Goal: Task Accomplishment & Management: Manage account settings

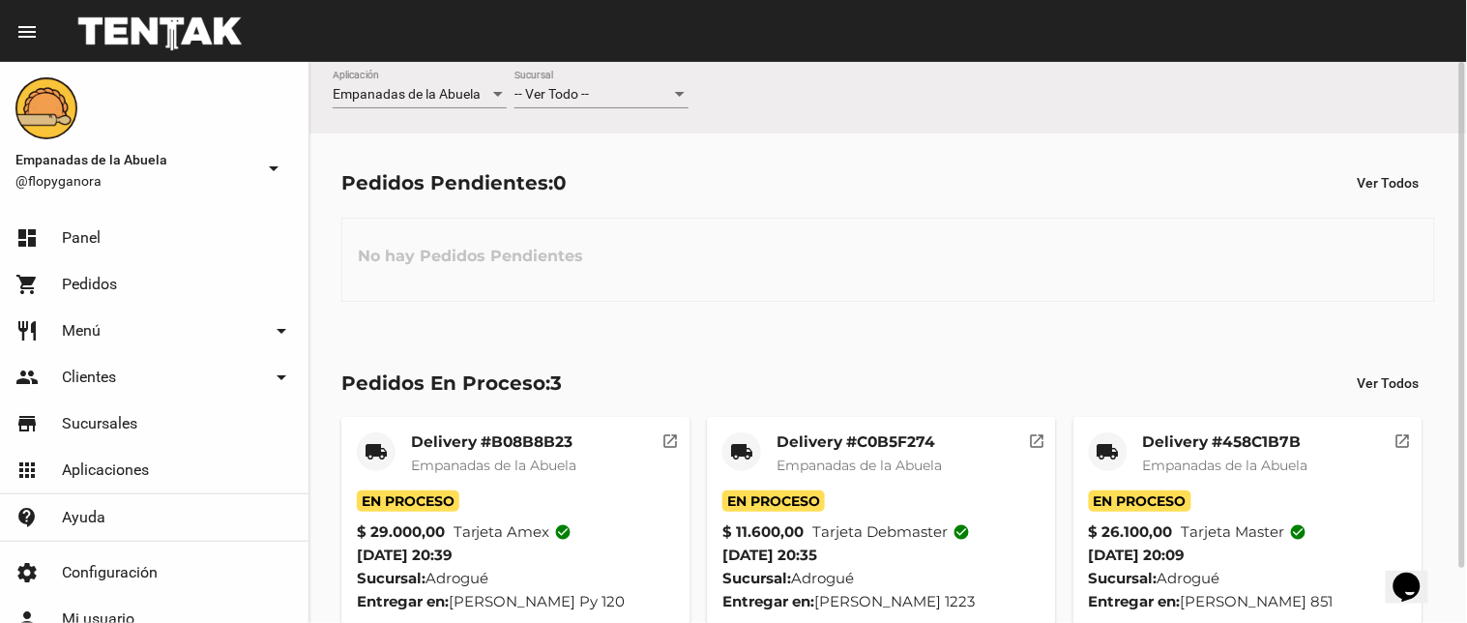
click at [576, 87] on span "-- Ver Todo --" at bounding box center [552, 93] width 74 height 15
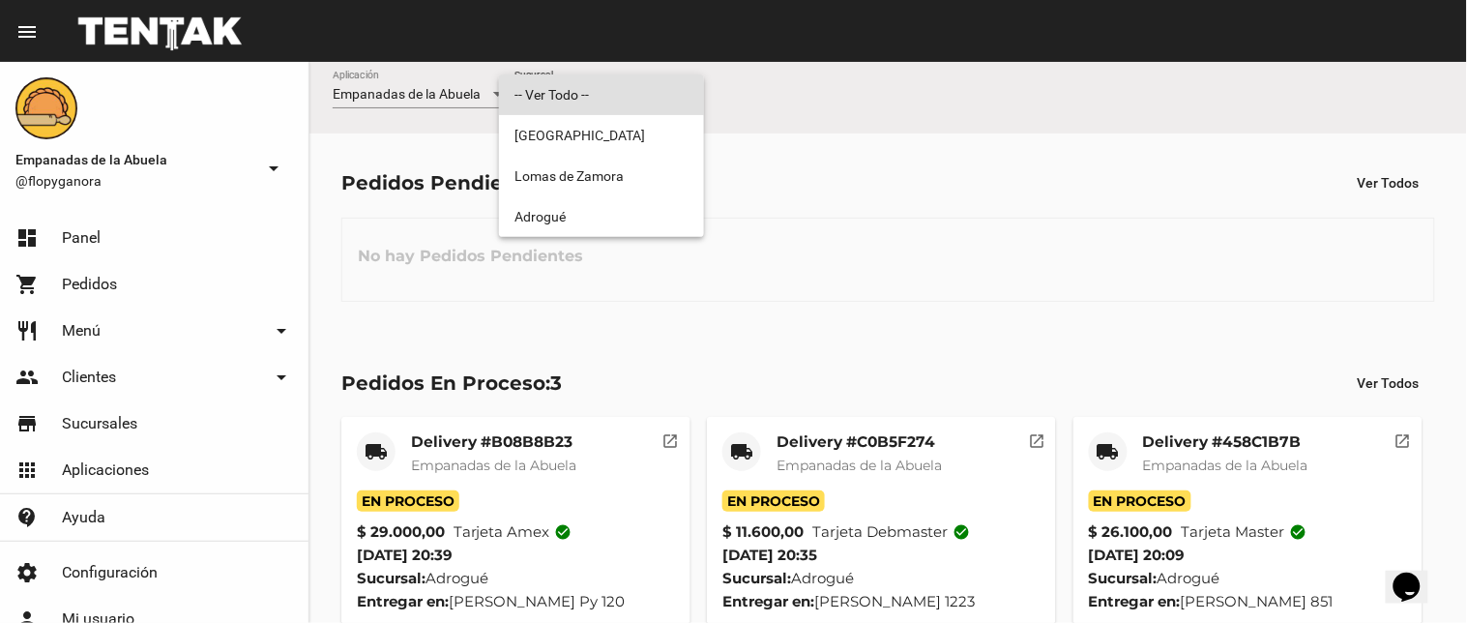
click at [573, 249] on div at bounding box center [733, 311] width 1467 height 623
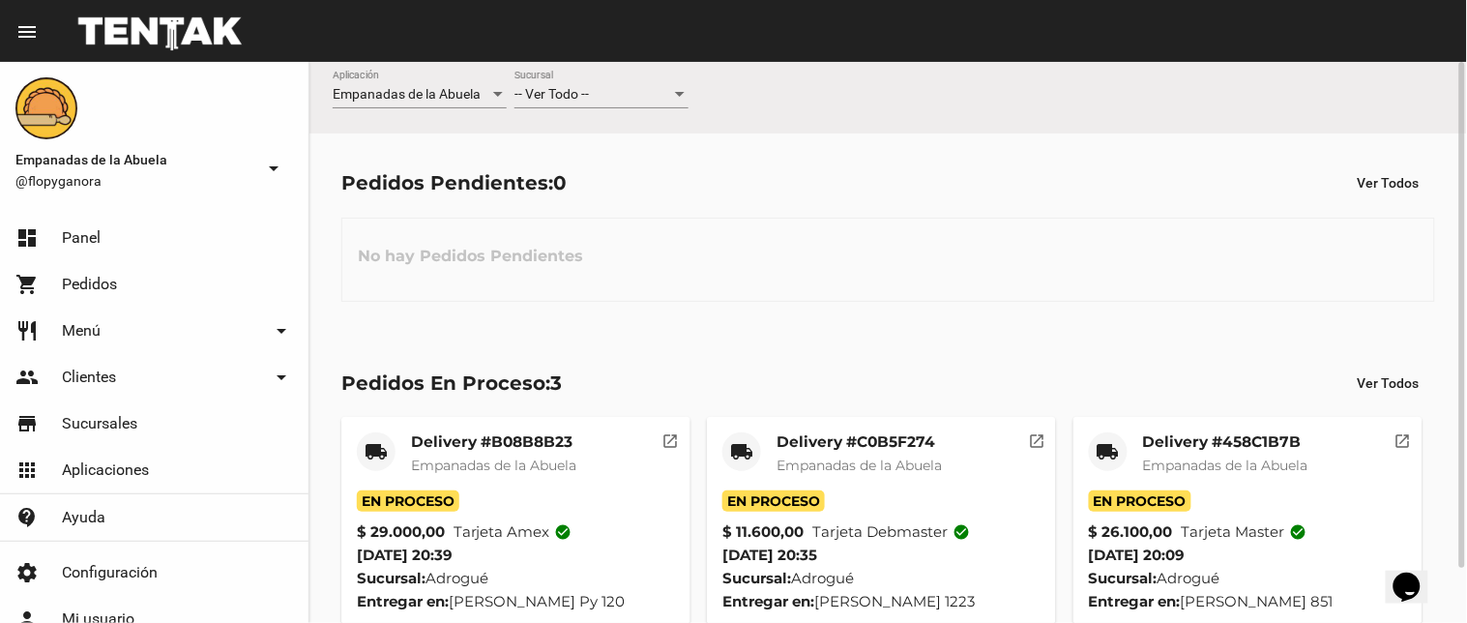
click at [582, 219] on div "No hay Pedidos Pendientes" at bounding box center [888, 260] width 1094 height 84
click at [598, 87] on div "-- Ver Todo -- Sucursal" at bounding box center [602, 90] width 174 height 38
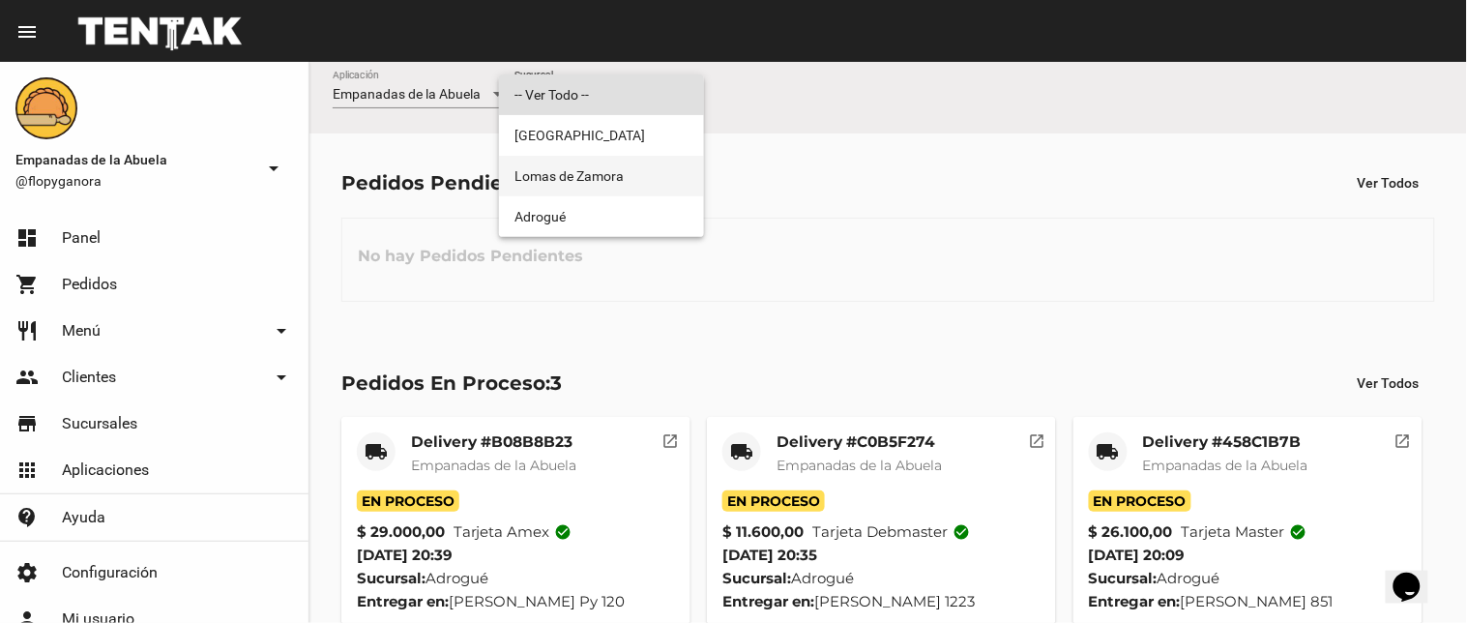
click at [604, 187] on span "Lomas de Zamora" at bounding box center [602, 176] width 174 height 41
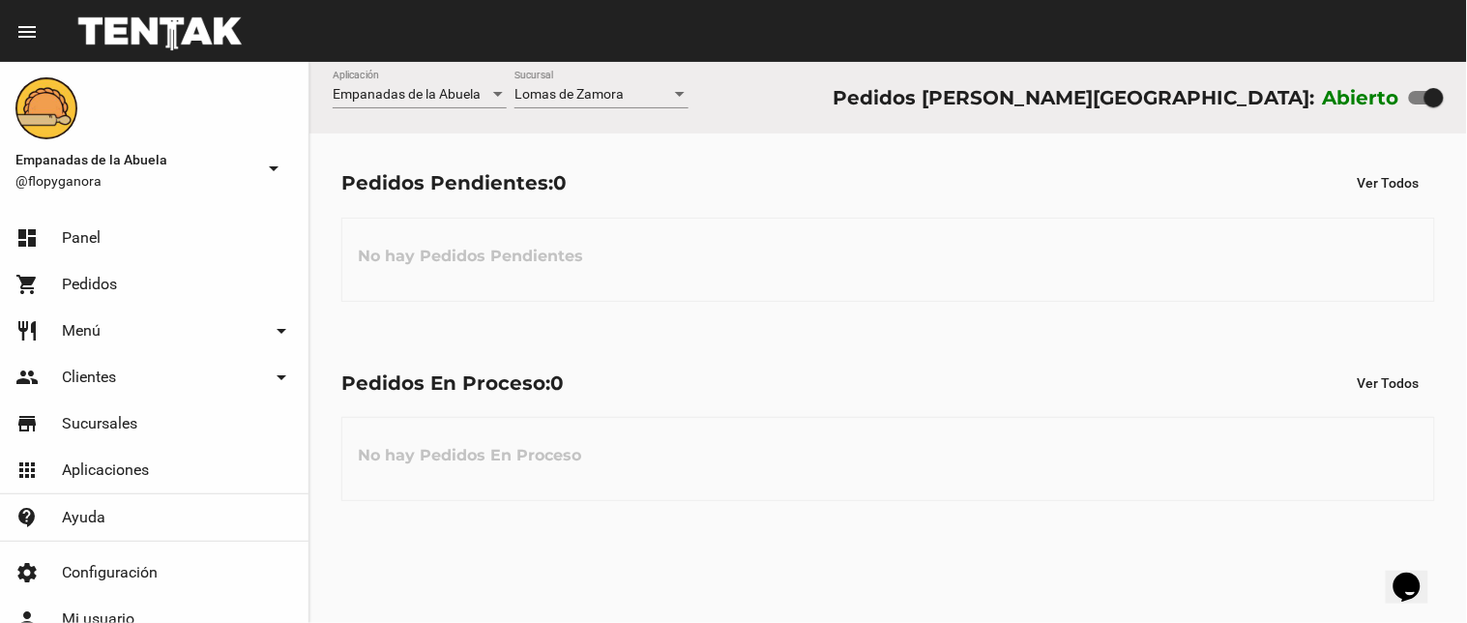
click at [606, 87] on div "[PERSON_NAME] Sucursal" at bounding box center [602, 90] width 174 height 38
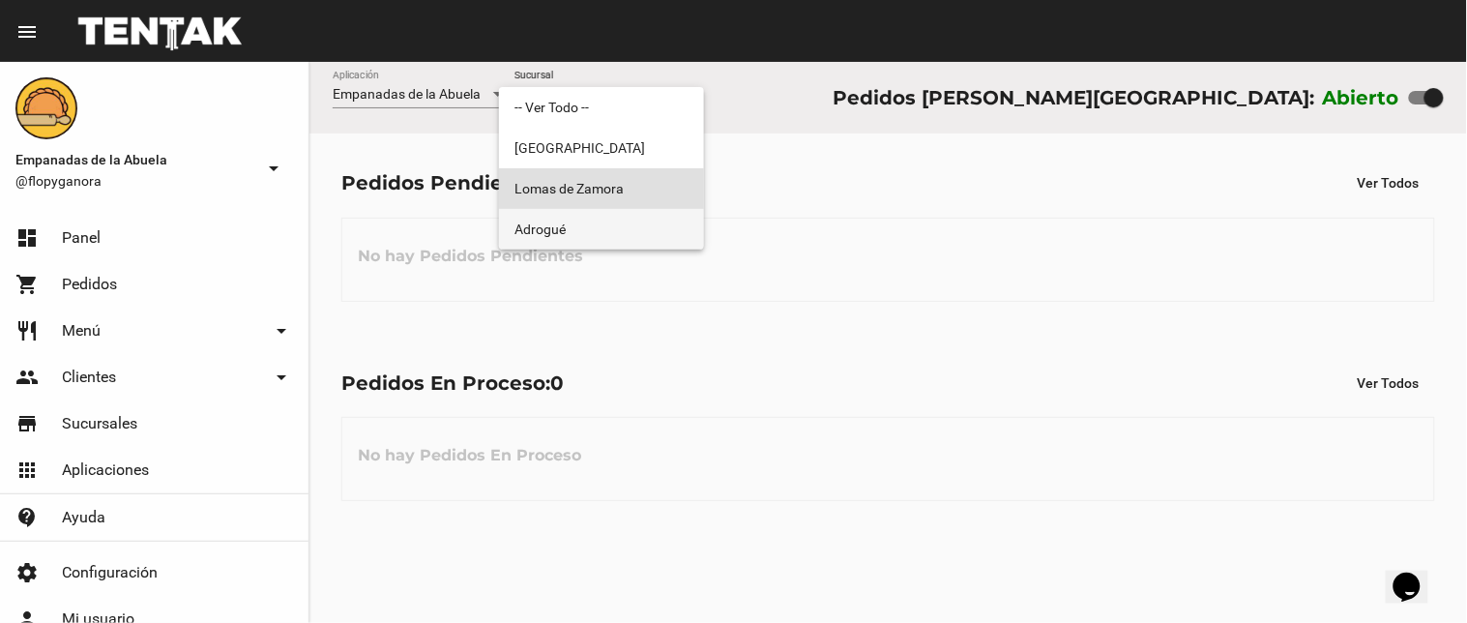
click at [557, 237] on span "Adrogué" at bounding box center [602, 229] width 174 height 41
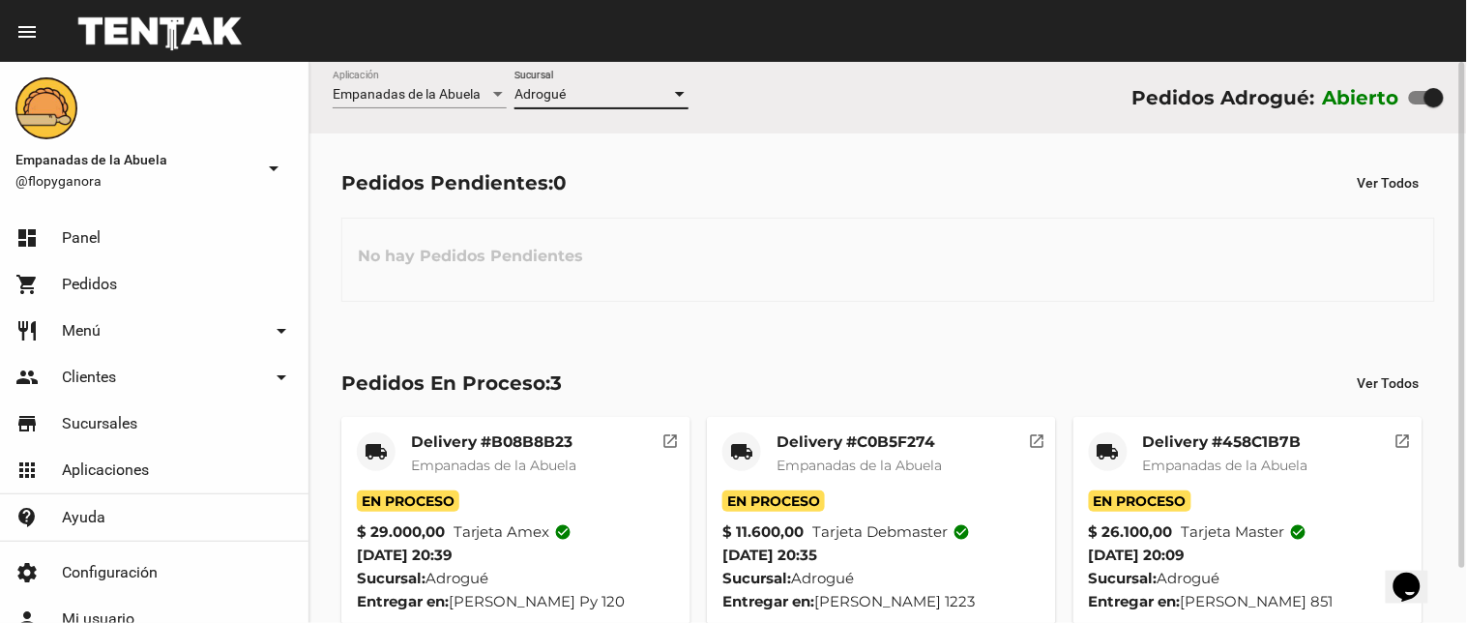
scroll to position [61, 0]
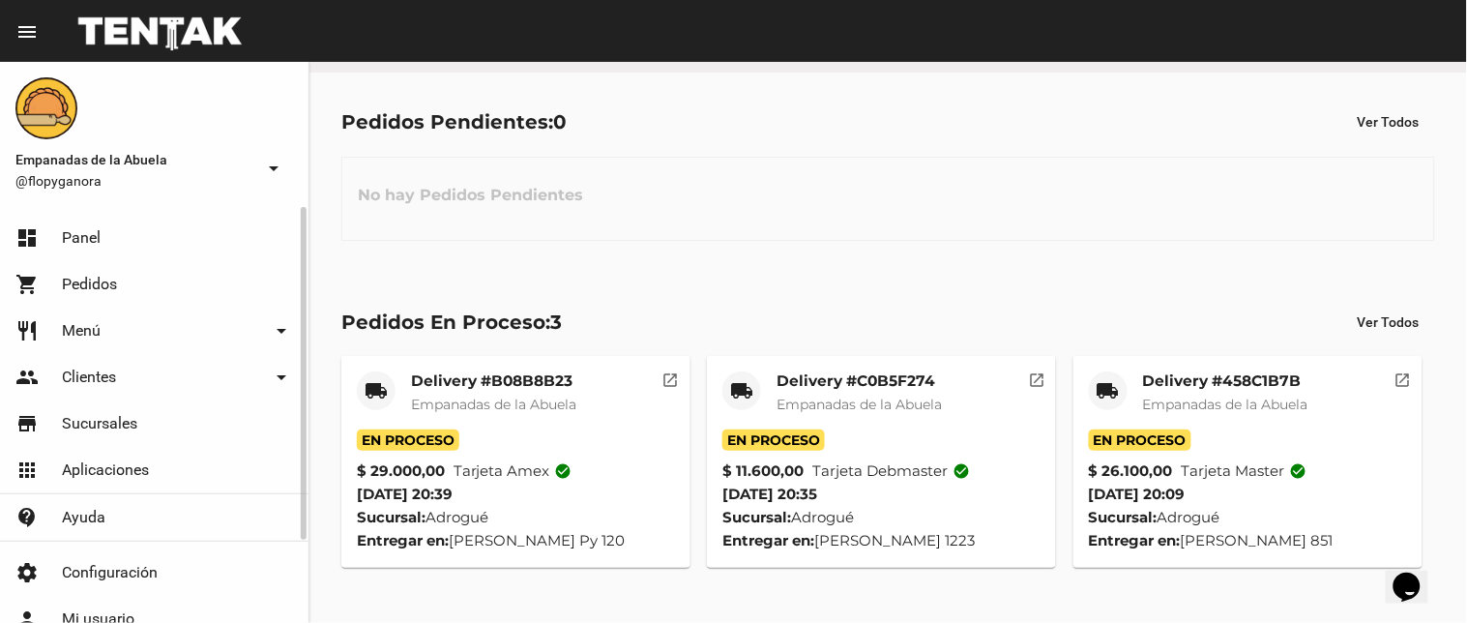
click at [79, 319] on link "restaurant Menú arrow_drop_down" at bounding box center [154, 331] width 309 height 46
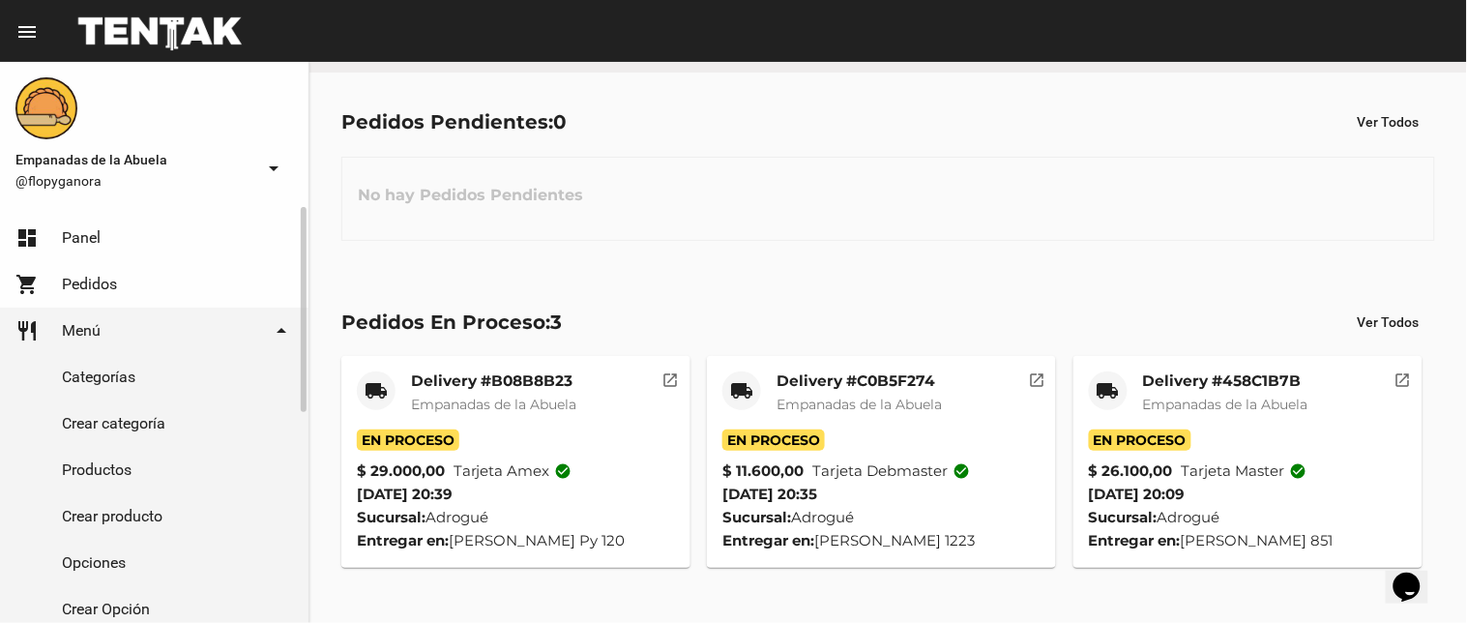
click at [119, 469] on link "Productos" at bounding box center [154, 470] width 309 height 46
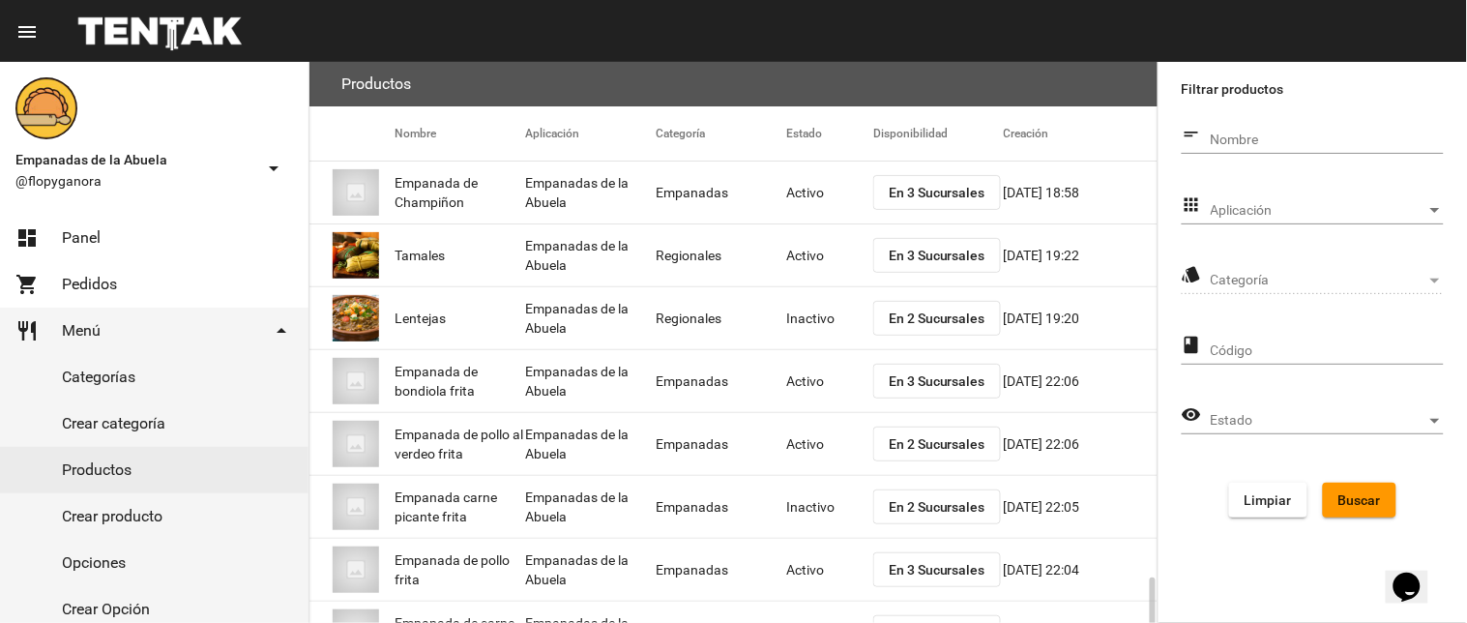
scroll to position [314, 0]
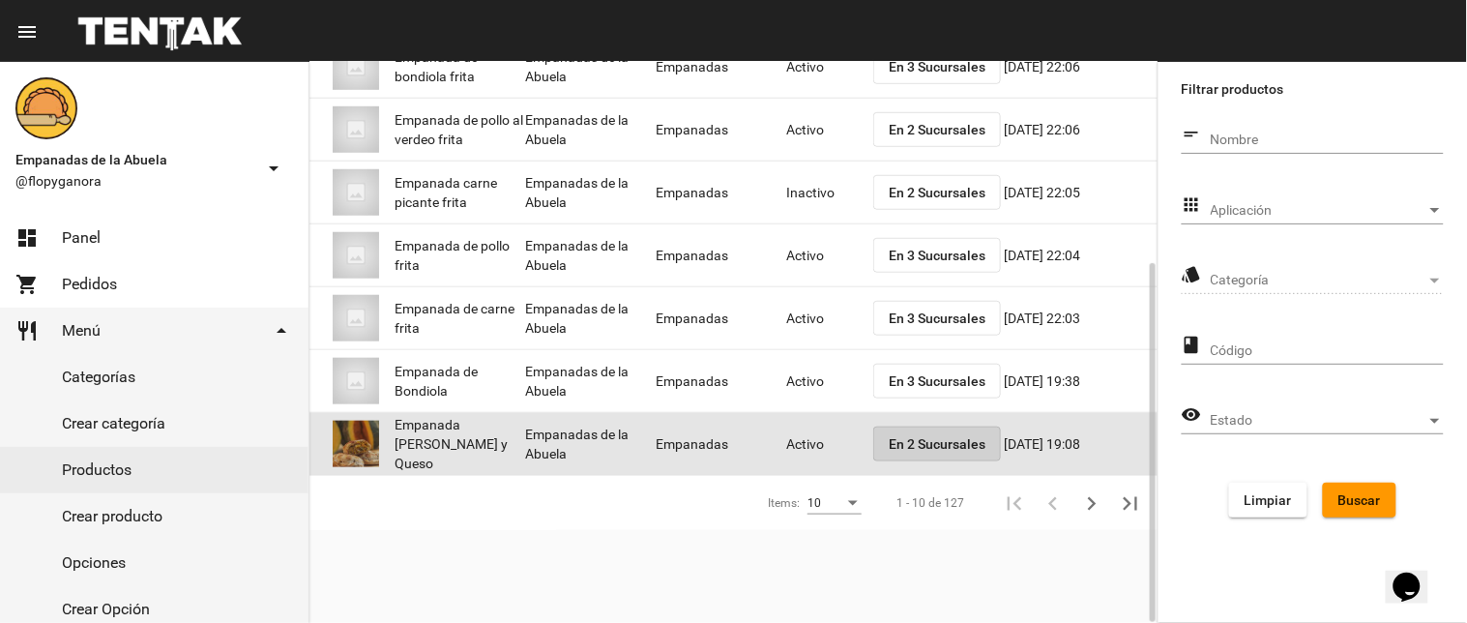
click at [961, 447] on span "En 2 Sucursales" at bounding box center [937, 443] width 97 height 15
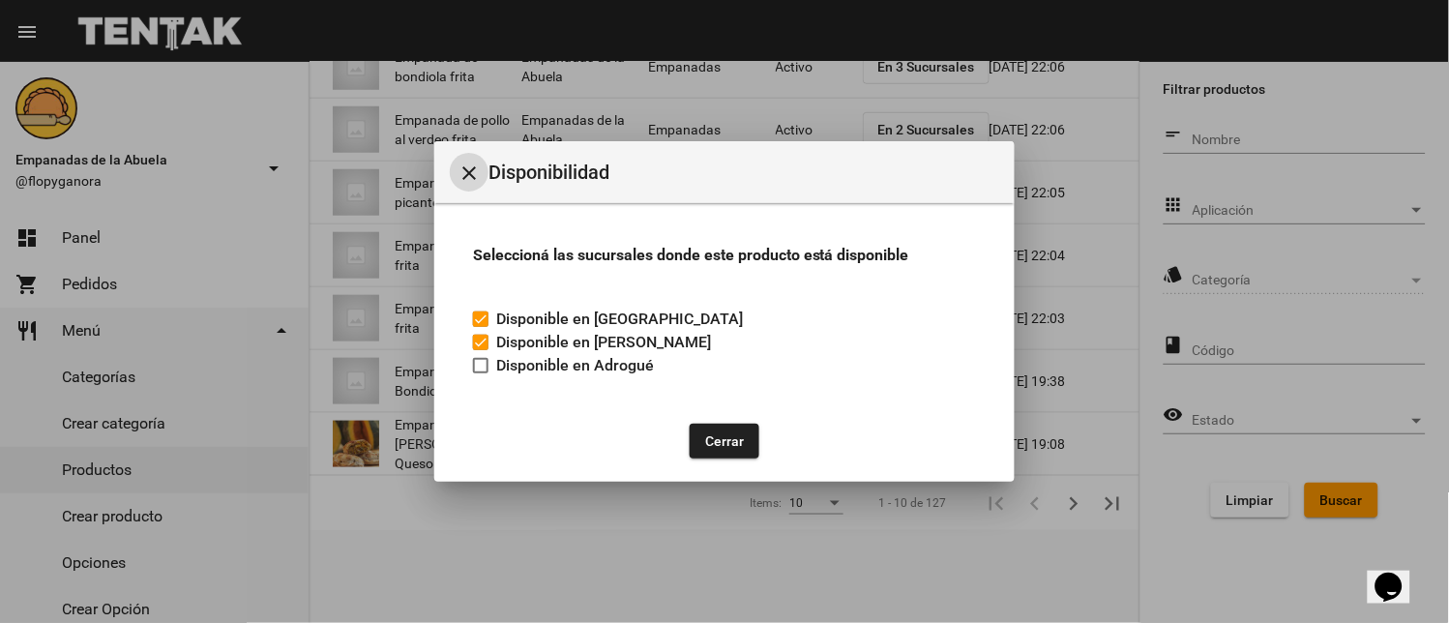
click at [457, 148] on mat-toolbar "close Disponibilidad" at bounding box center [724, 172] width 580 height 62
drag, startPoint x: 466, startPoint y: 168, endPoint x: 398, endPoint y: 206, distance: 78.4
click at [466, 170] on mat-icon "close" at bounding box center [469, 173] width 23 height 23
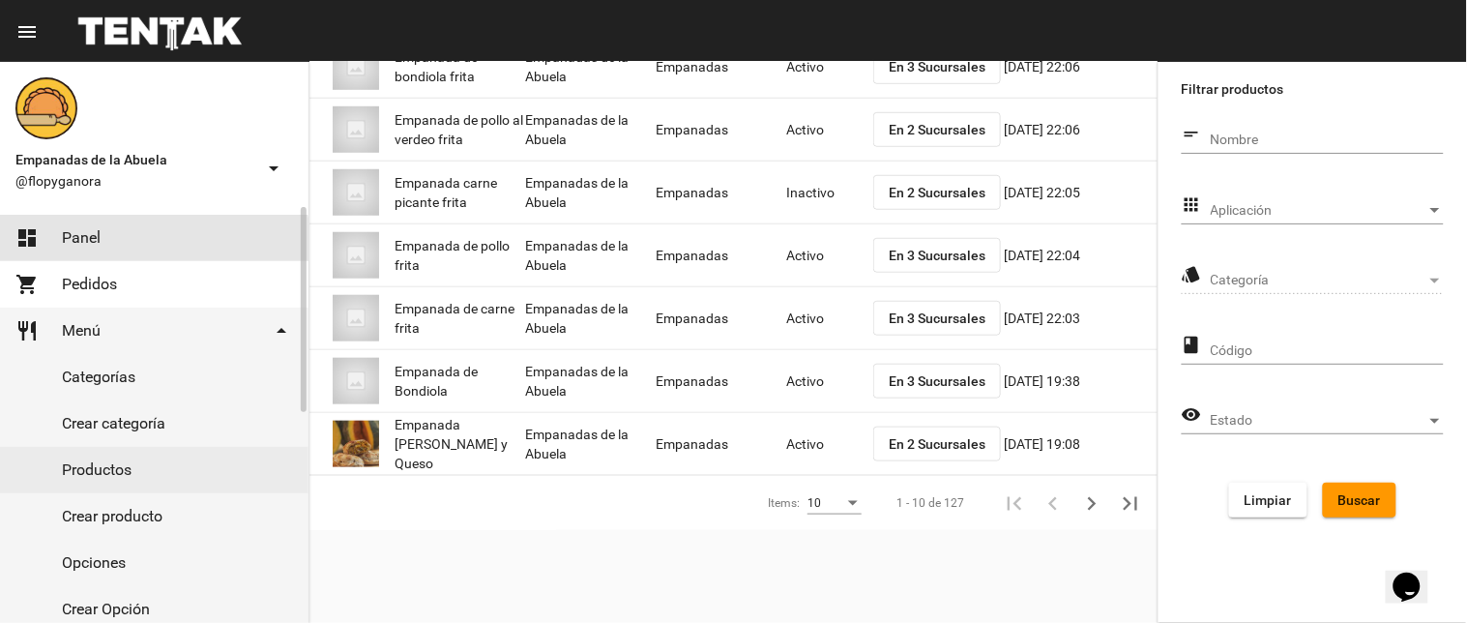
click at [143, 249] on link "dashboard Panel" at bounding box center [154, 238] width 309 height 46
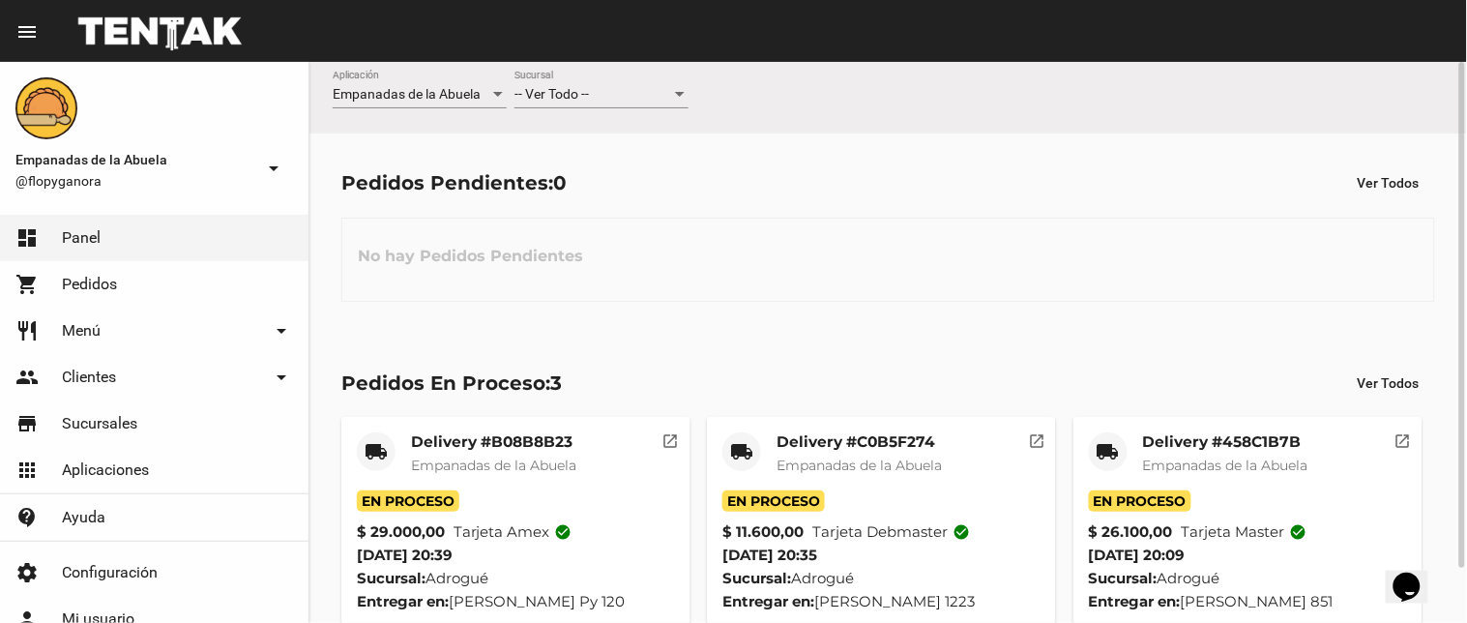
click at [607, 87] on div "-- Ver Todo --" at bounding box center [593, 94] width 157 height 15
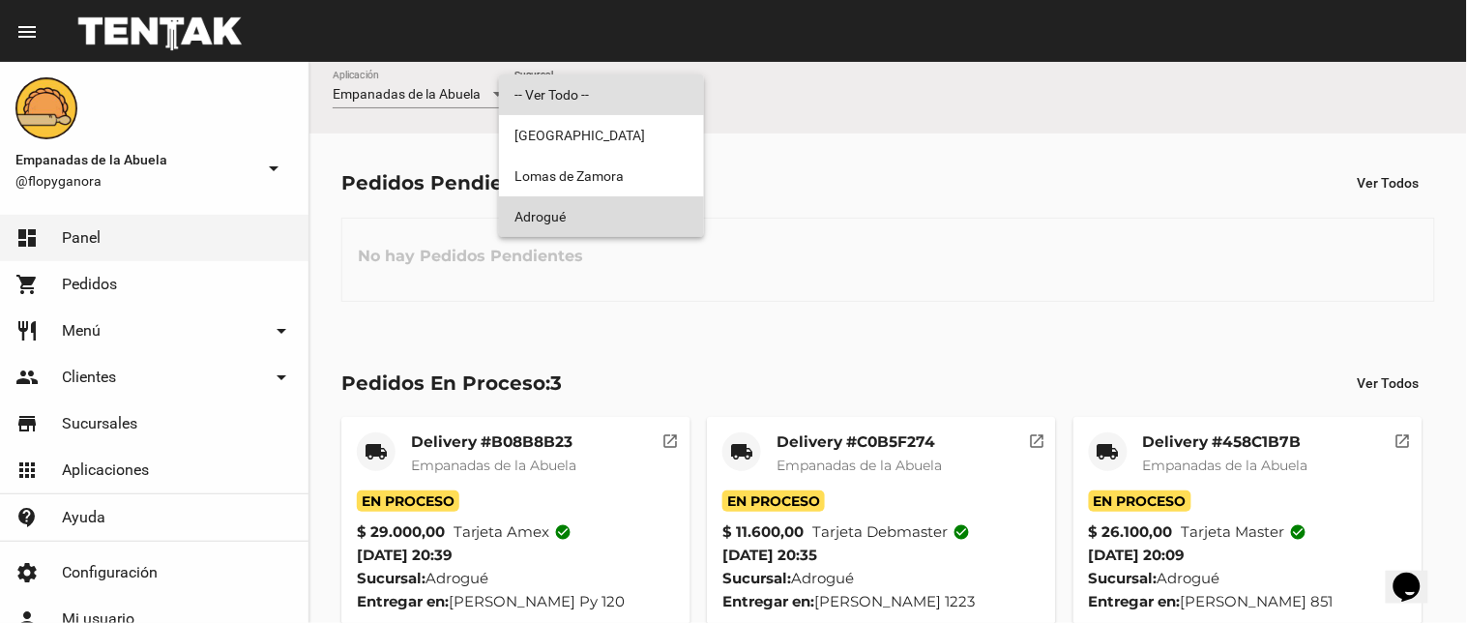
click at [612, 226] on span "Adrogué" at bounding box center [602, 216] width 174 height 41
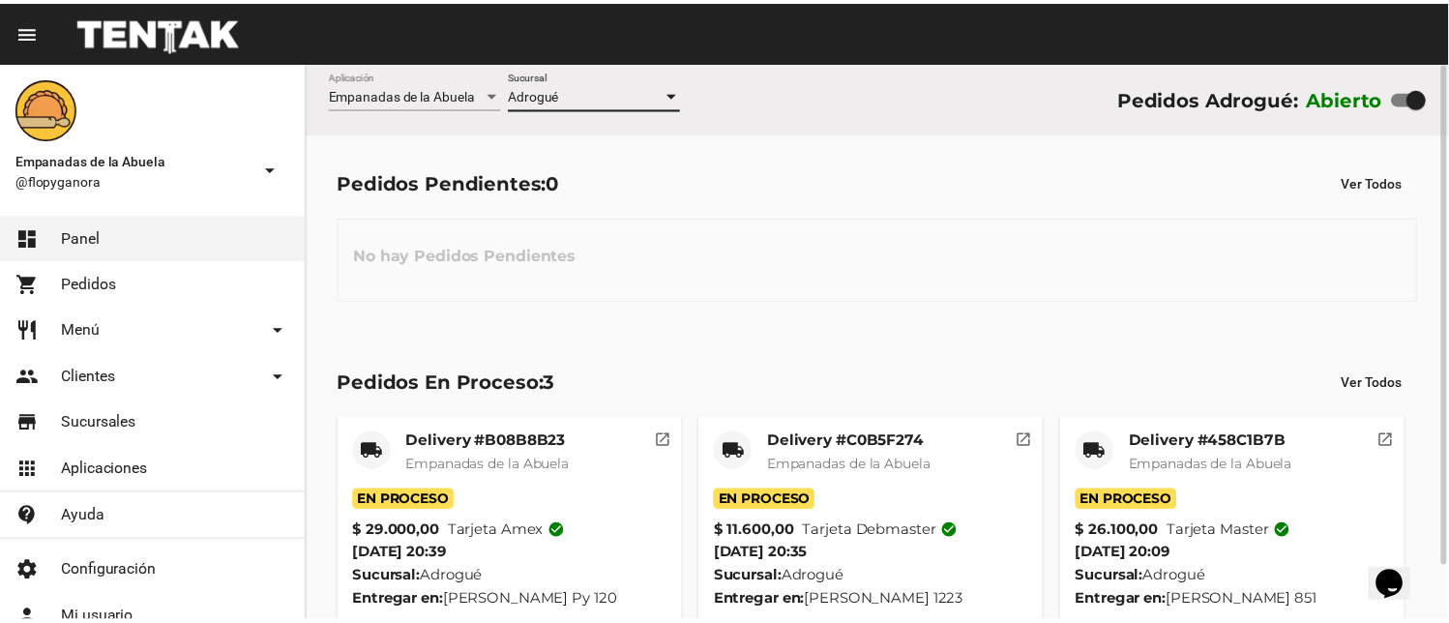
scroll to position [61, 0]
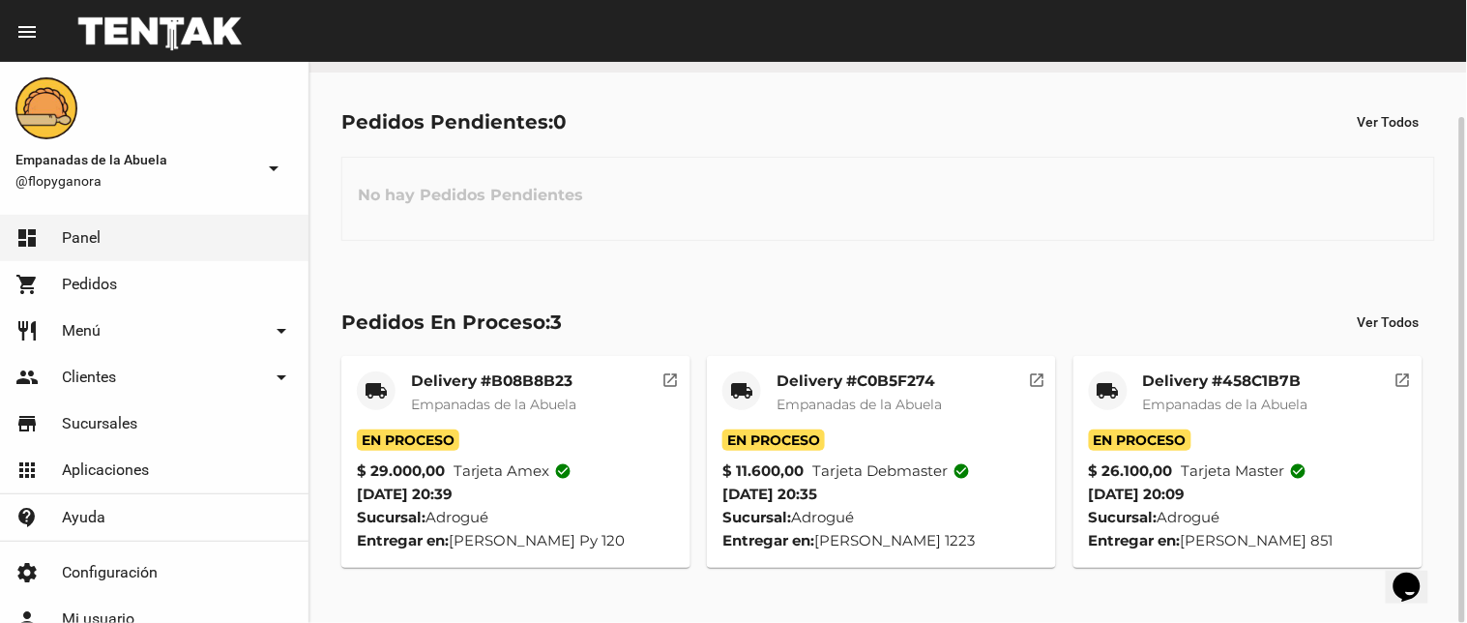
click at [1177, 374] on mat-card-title "Delivery #458C1B7B" at bounding box center [1225, 380] width 165 height 19
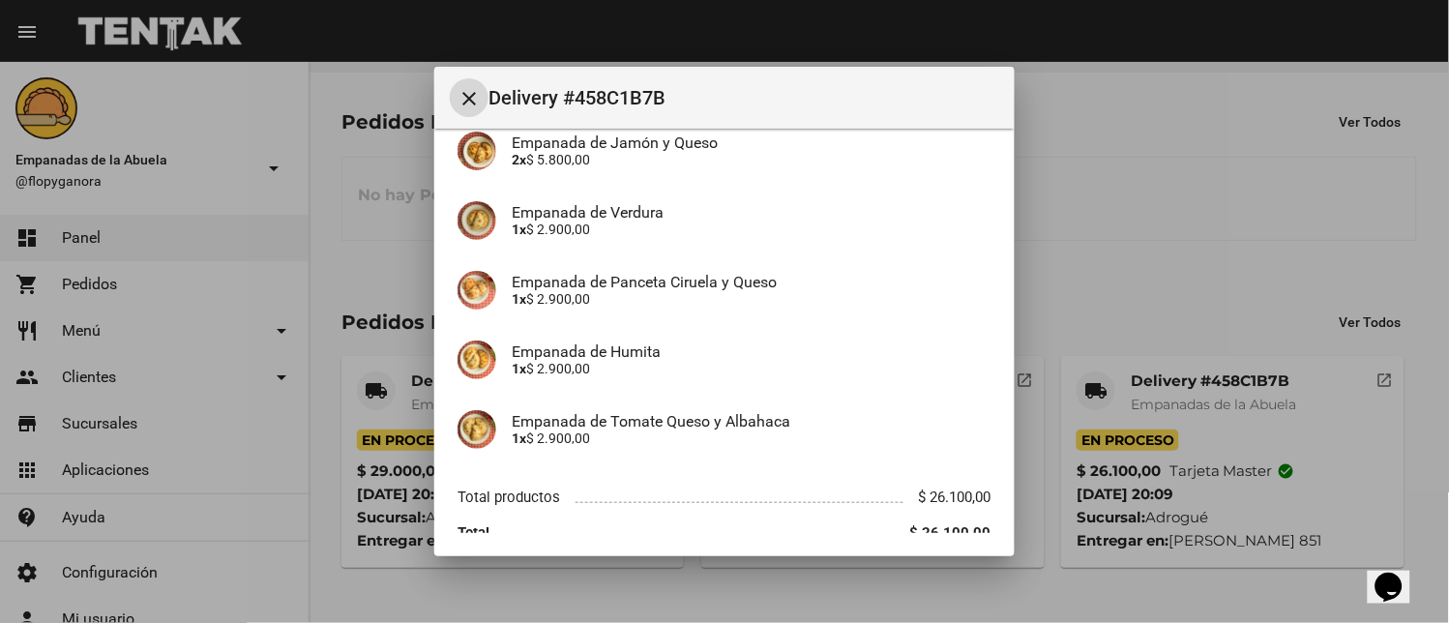
scroll to position [411, 0]
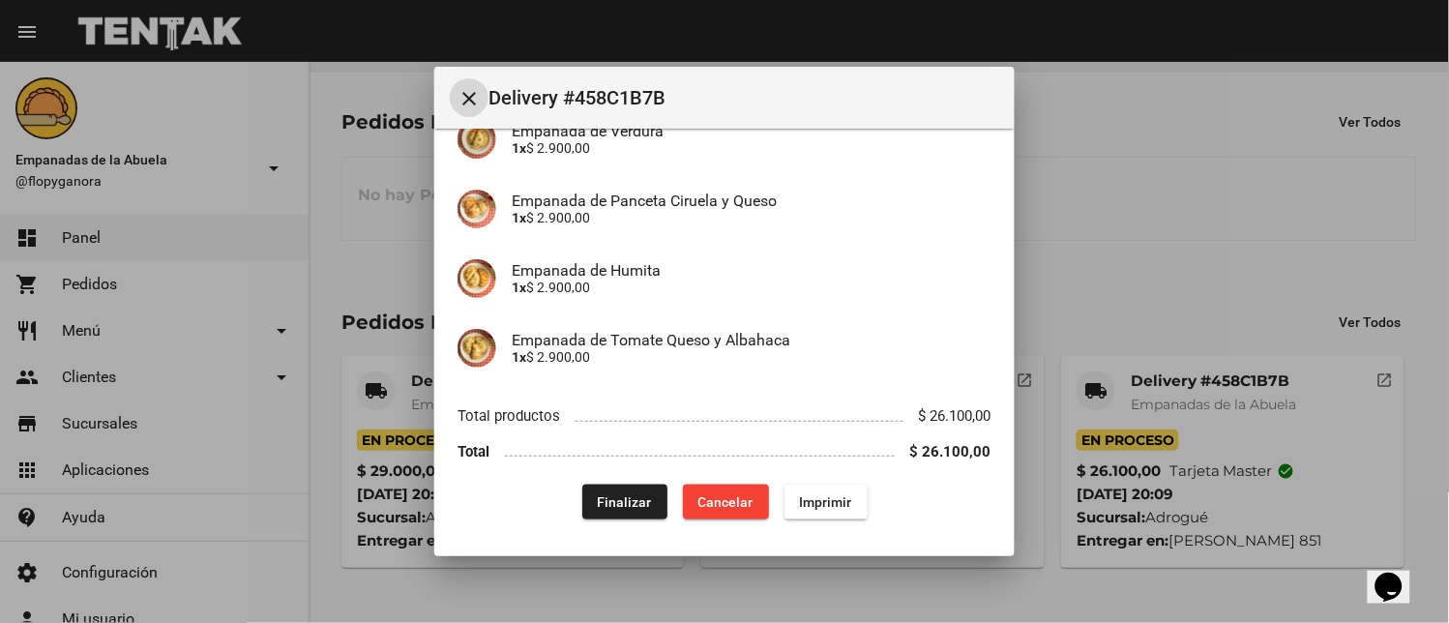
click at [636, 497] on span "Finalizar" at bounding box center [625, 501] width 54 height 15
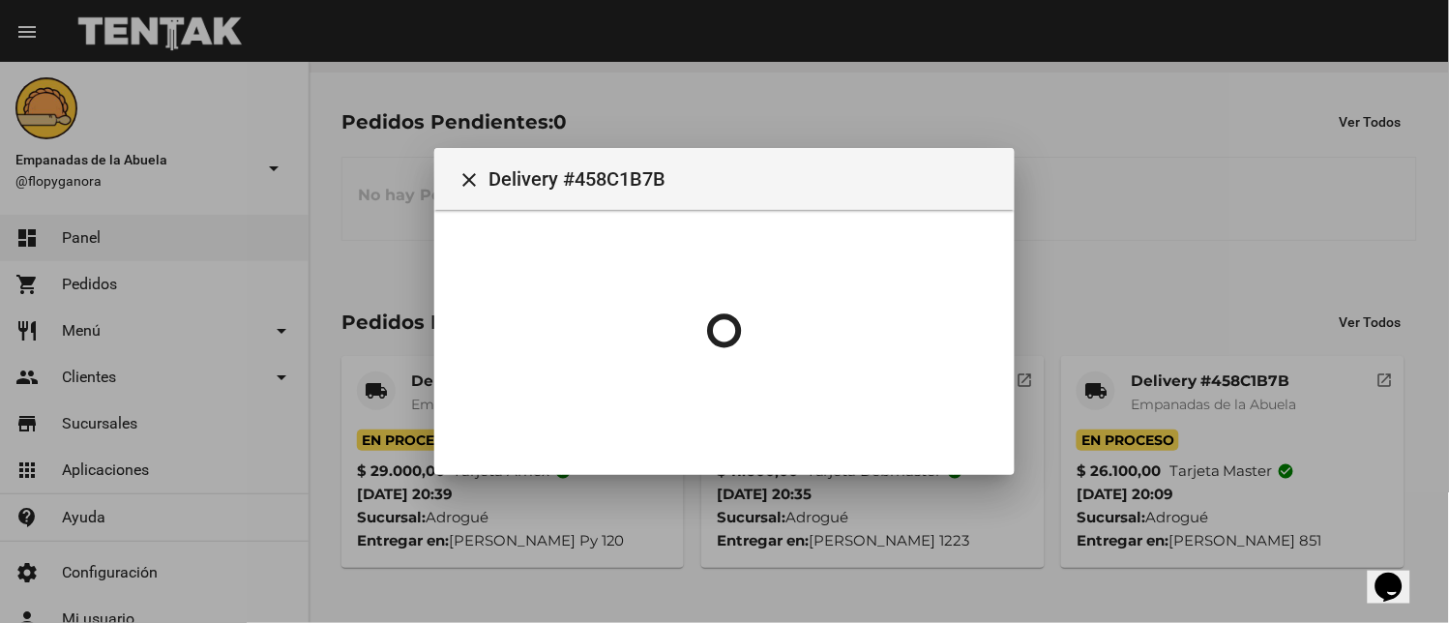
scroll to position [0, 0]
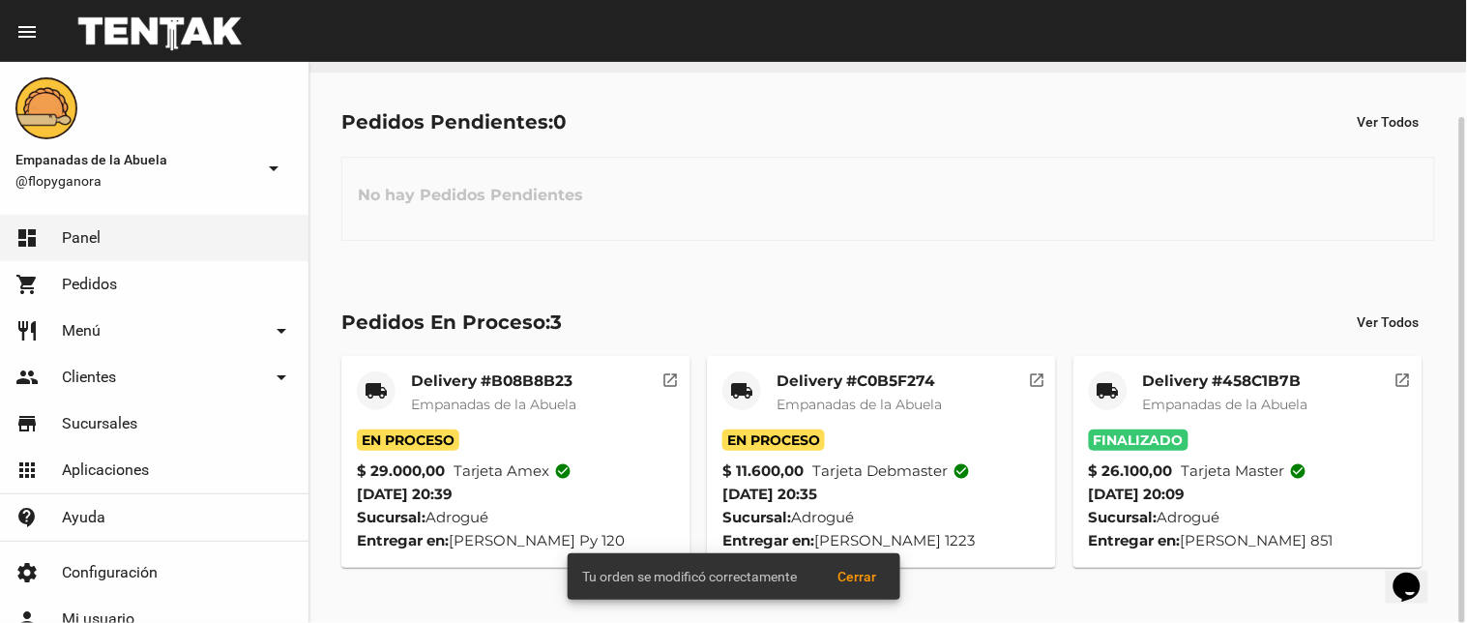
click at [748, 389] on mat-icon "local_shipping" at bounding box center [741, 390] width 23 height 23
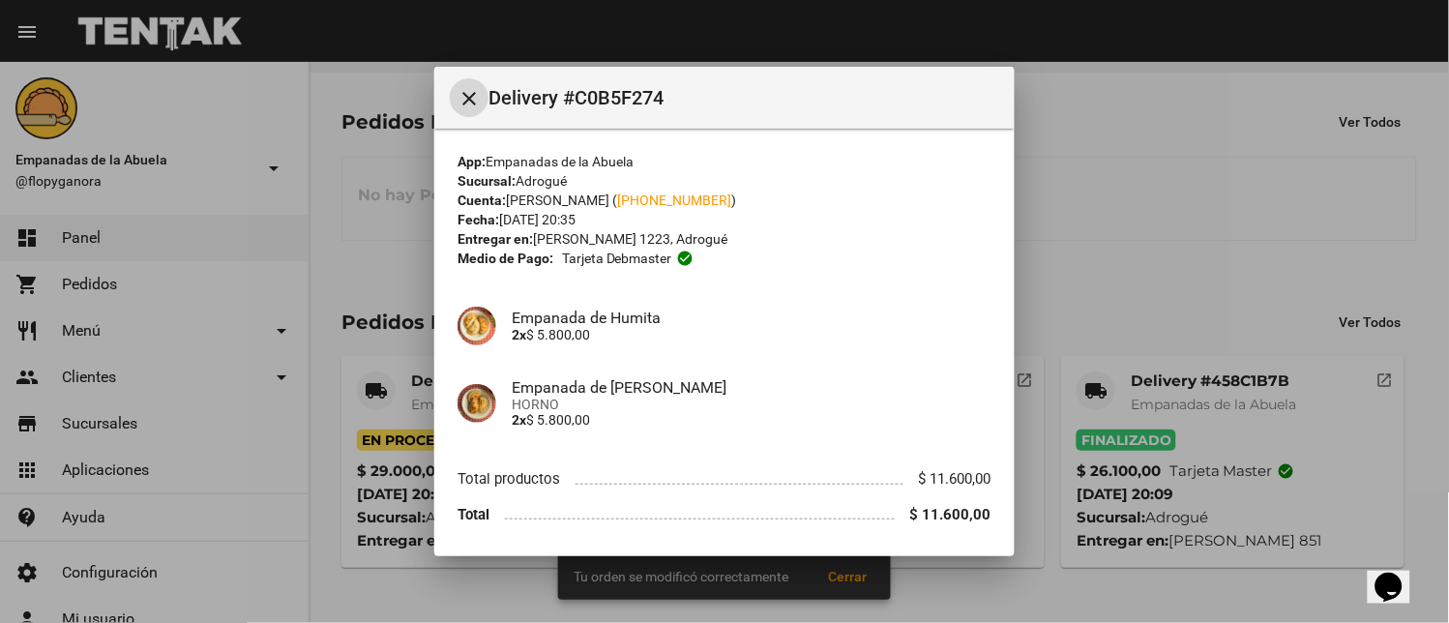
scroll to position [63, 0]
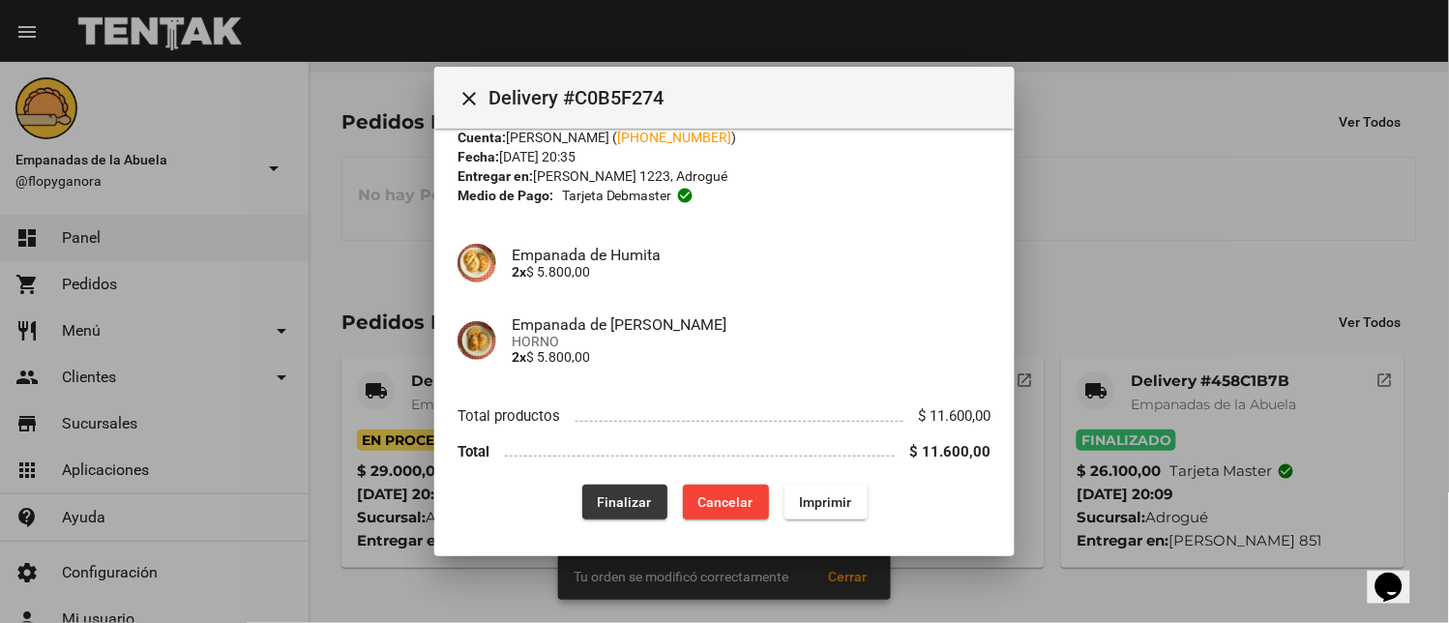
click at [632, 501] on span "Finalizar" at bounding box center [625, 501] width 54 height 15
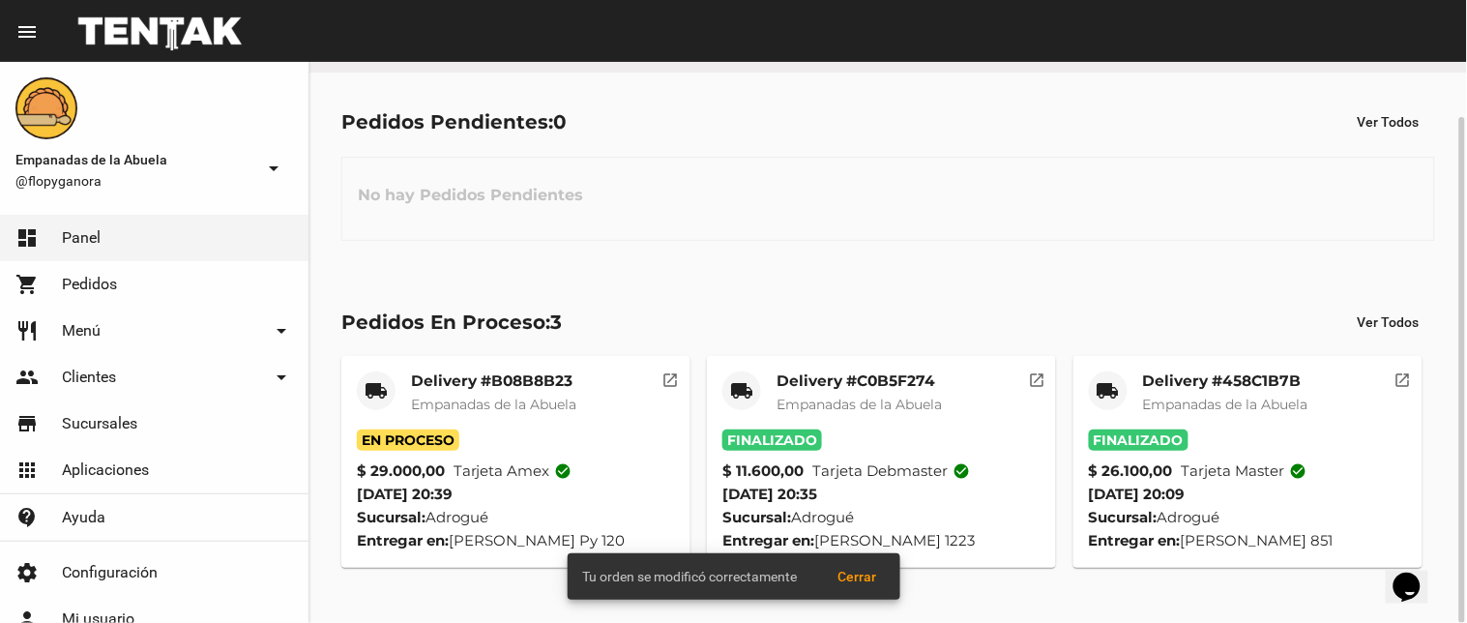
click at [373, 395] on mat-icon "local_shipping" at bounding box center [376, 390] width 23 height 23
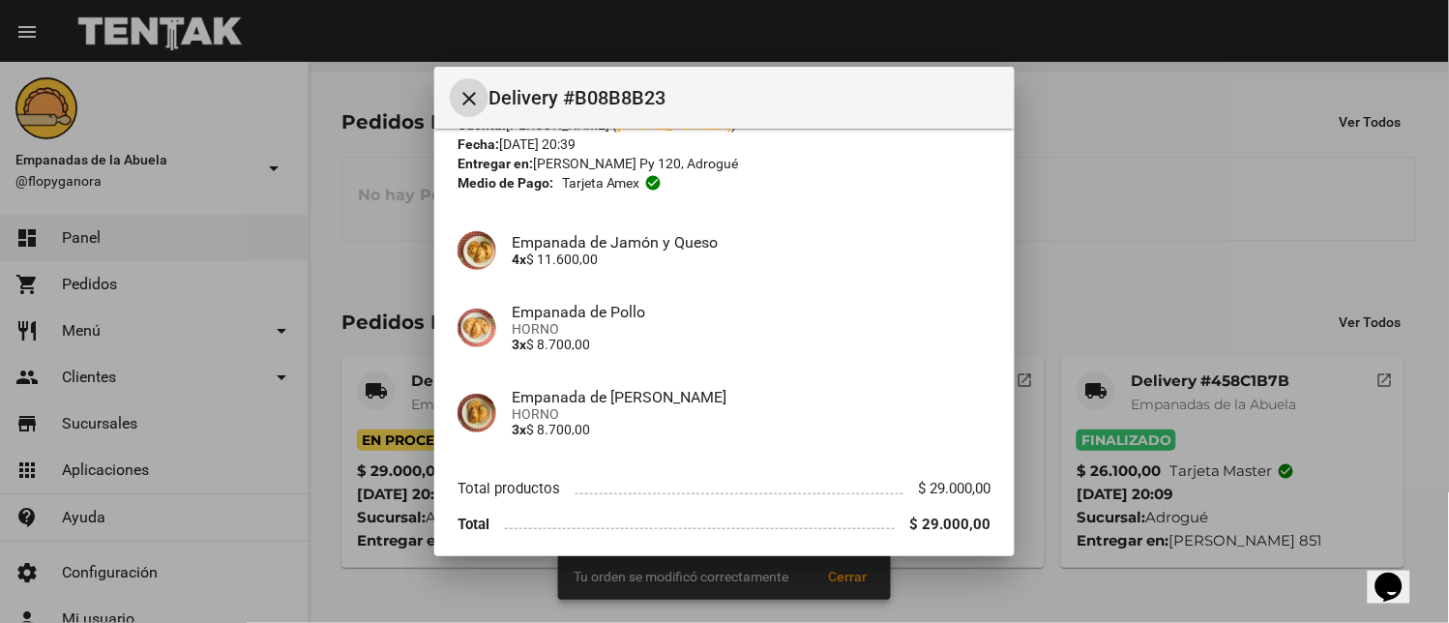
scroll to position [149, 0]
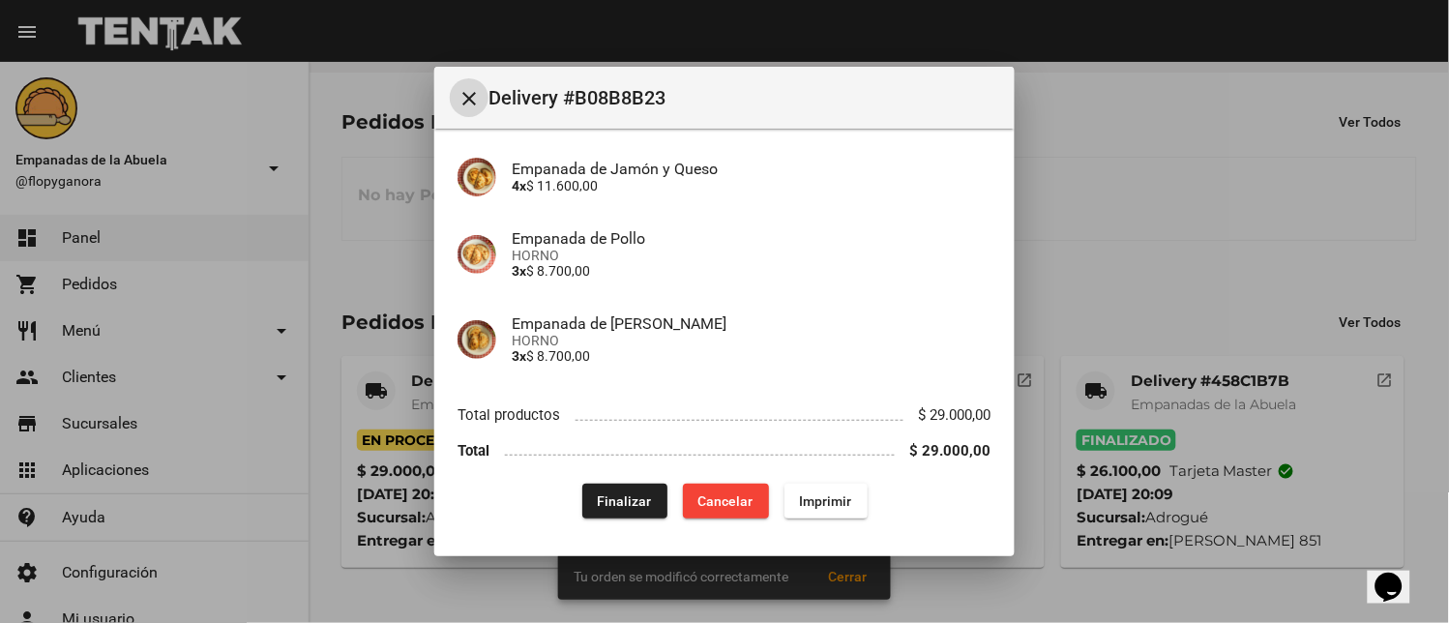
click at [594, 488] on button "Finalizar" at bounding box center [624, 501] width 85 height 35
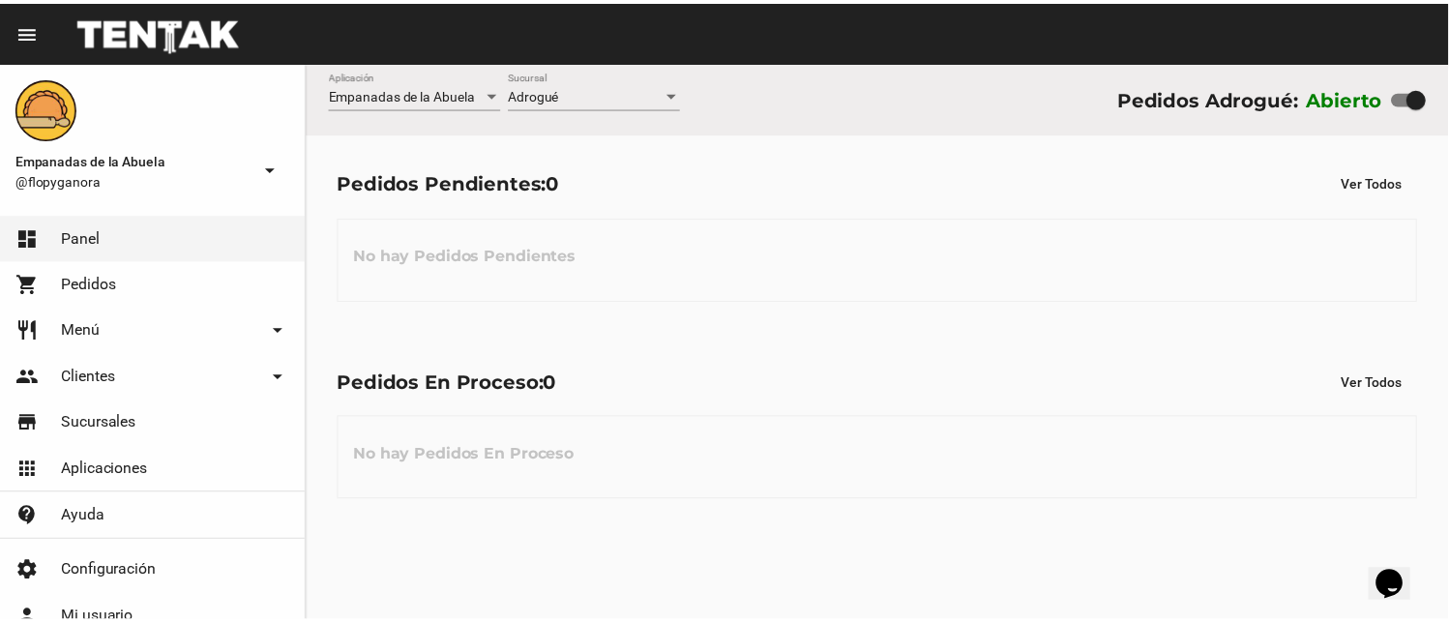
scroll to position [0, 0]
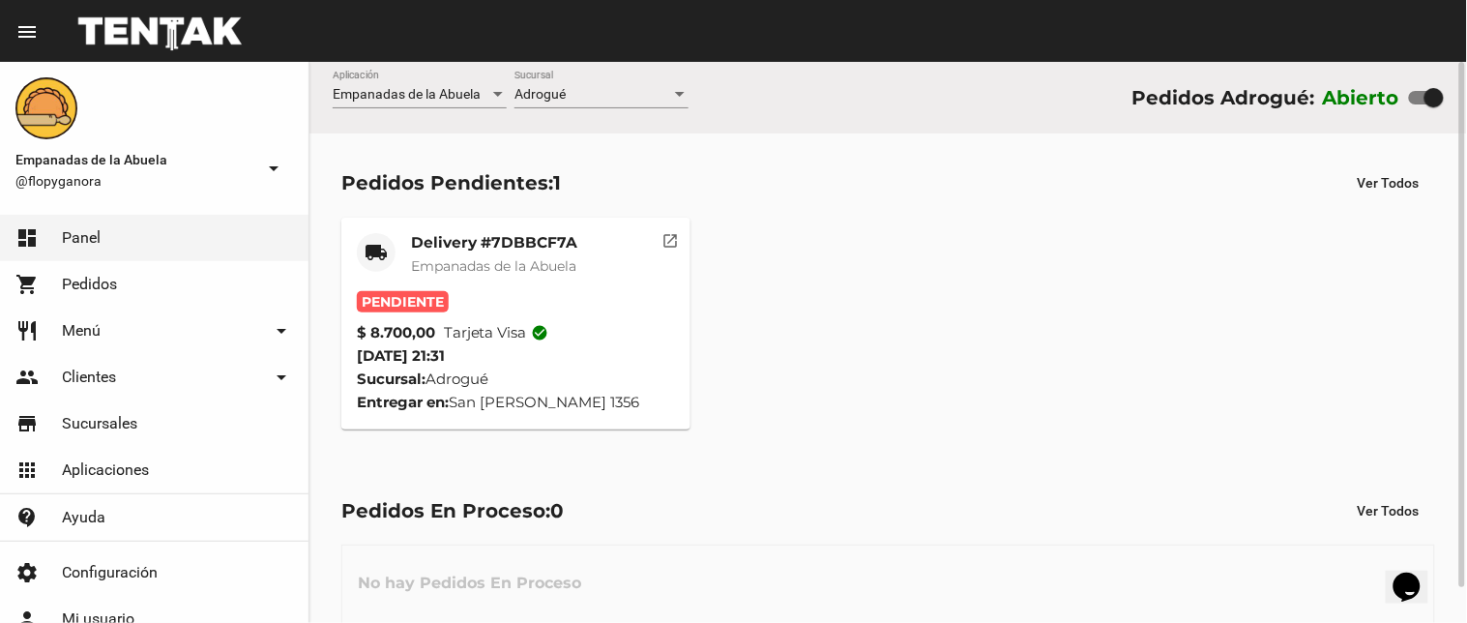
click at [421, 240] on mat-card-title "Delivery #7DBBCF7A" at bounding box center [494, 242] width 166 height 19
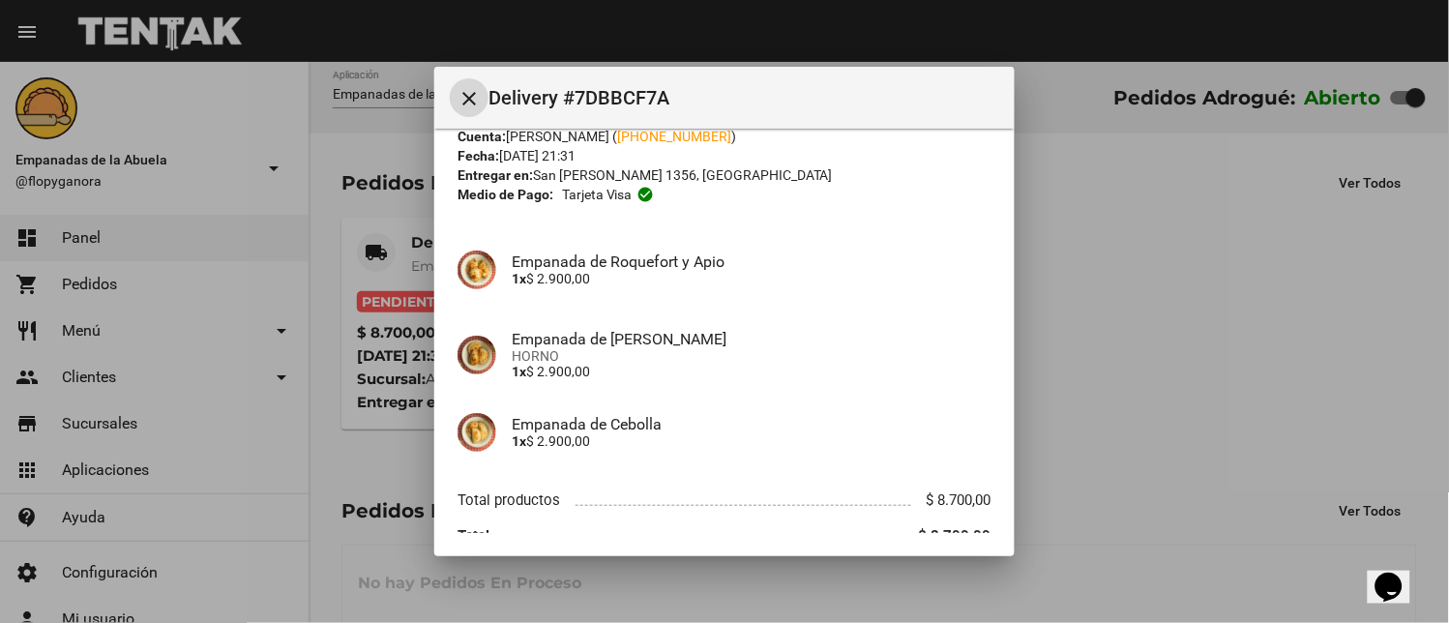
scroll to position [149, 0]
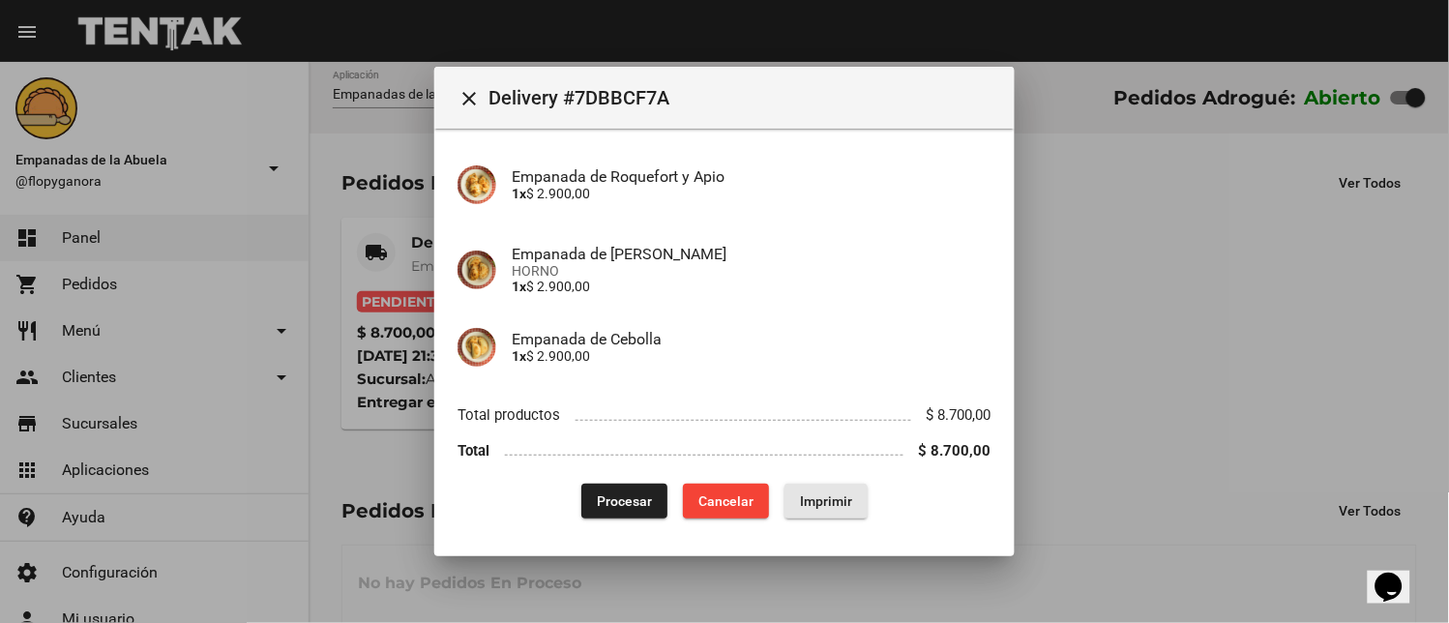
click at [810, 493] on span "Imprimir" at bounding box center [826, 500] width 52 height 15
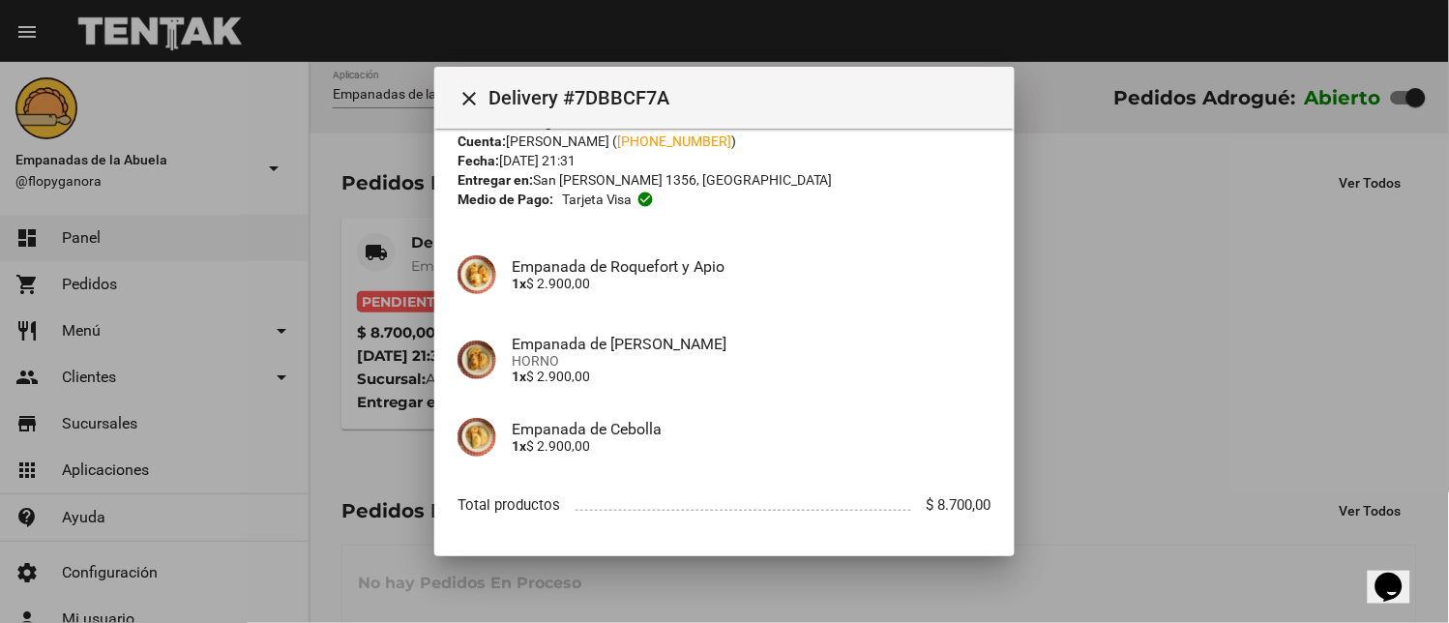
scroll to position [149, 0]
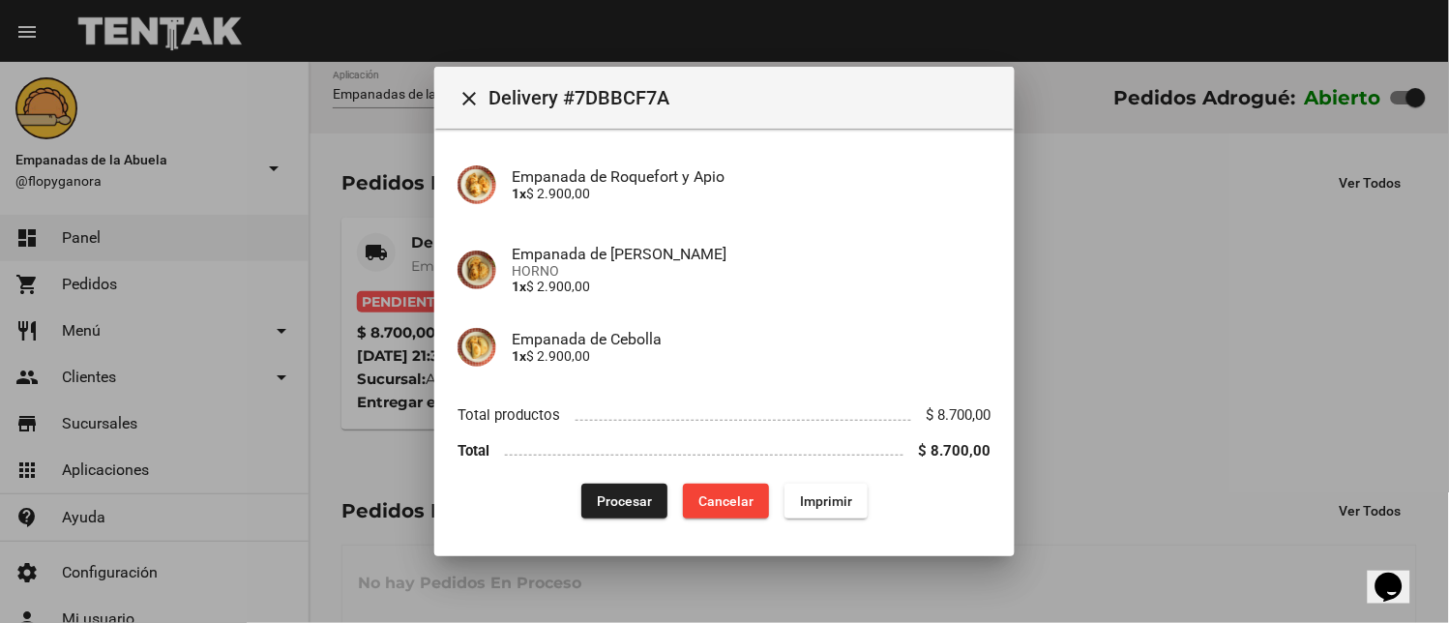
click at [606, 508] on button "Procesar" at bounding box center [624, 501] width 86 height 35
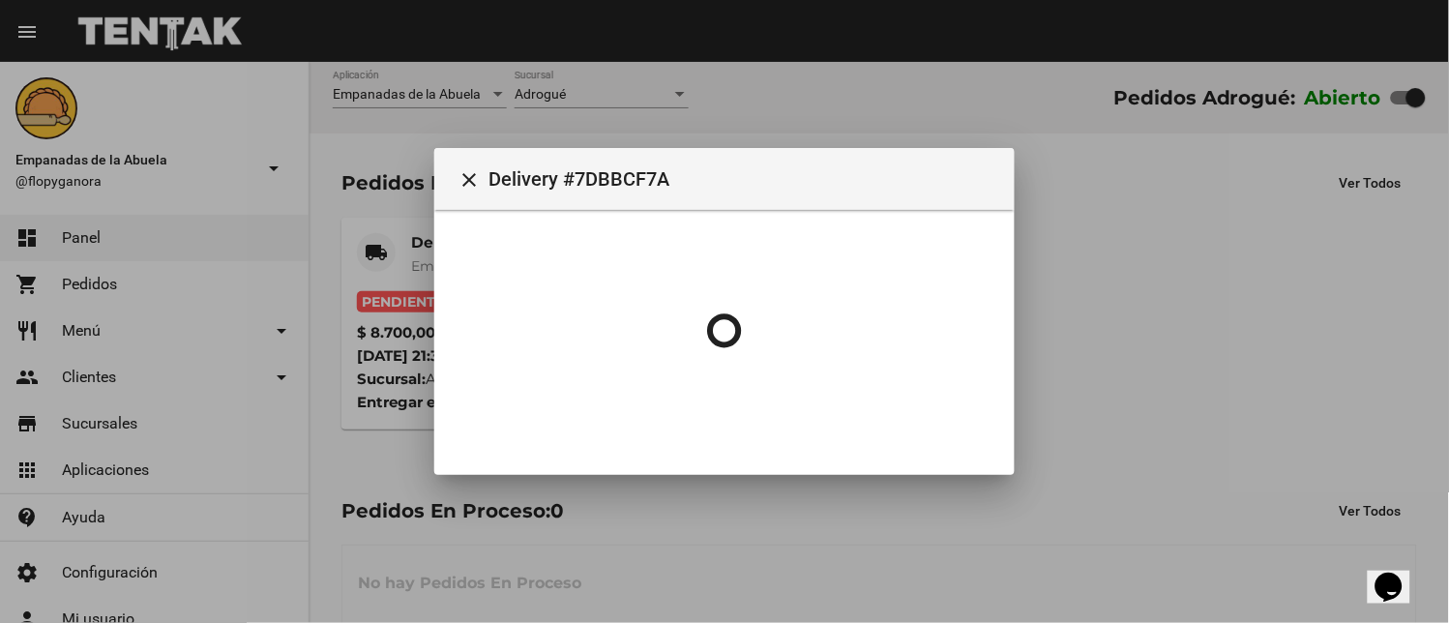
scroll to position [0, 0]
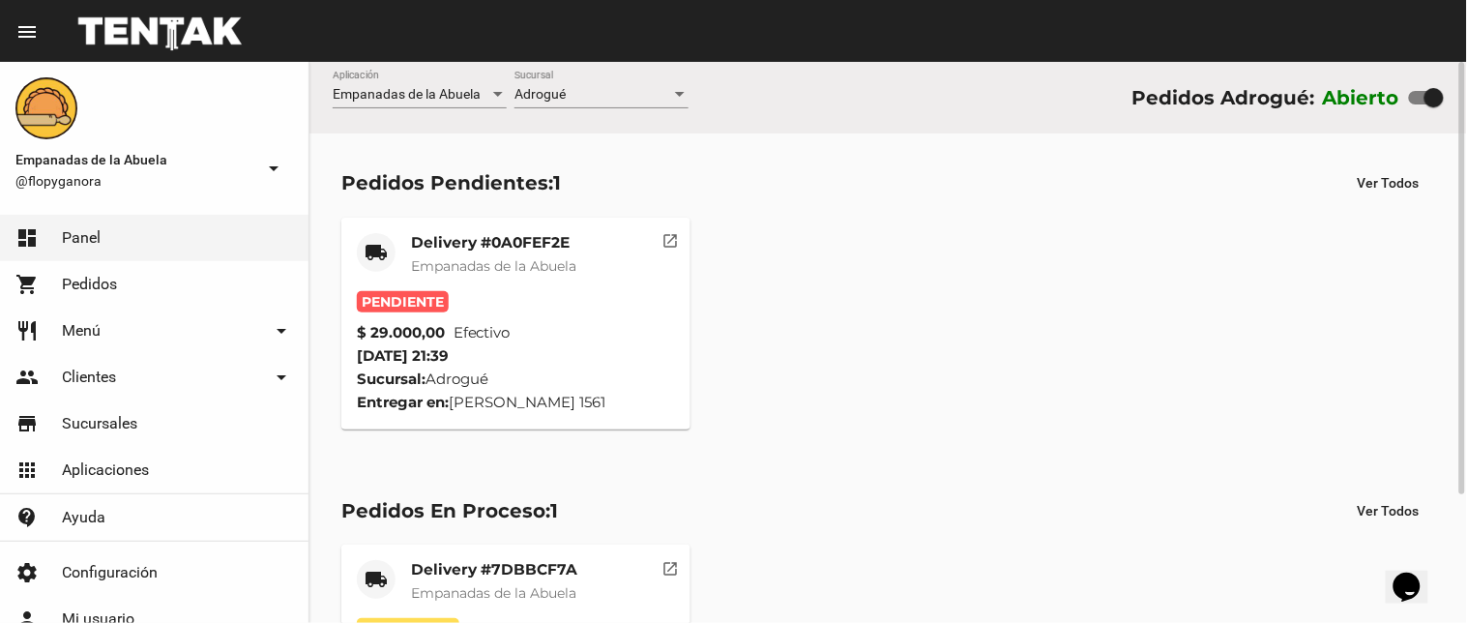
click at [511, 257] on span "Empanadas de la Abuela" at bounding box center [493, 265] width 165 height 17
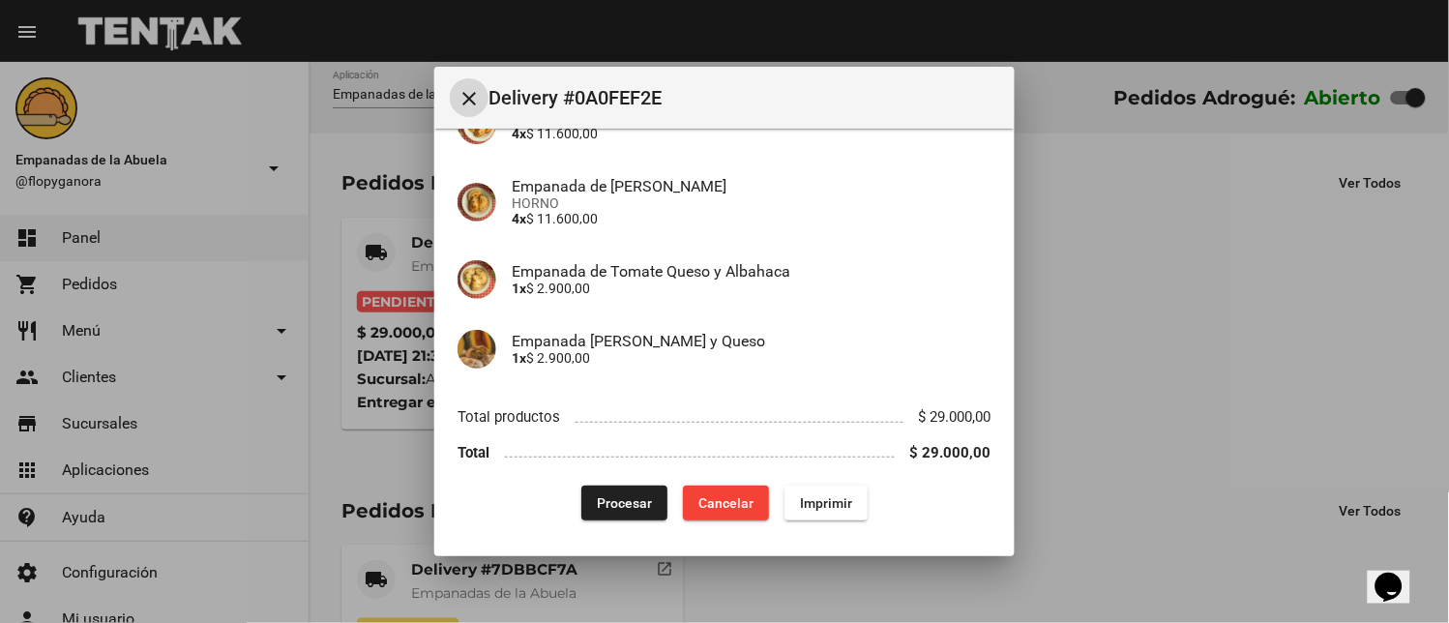
scroll to position [203, 0]
click at [815, 495] on span "Imprimir" at bounding box center [826, 500] width 52 height 15
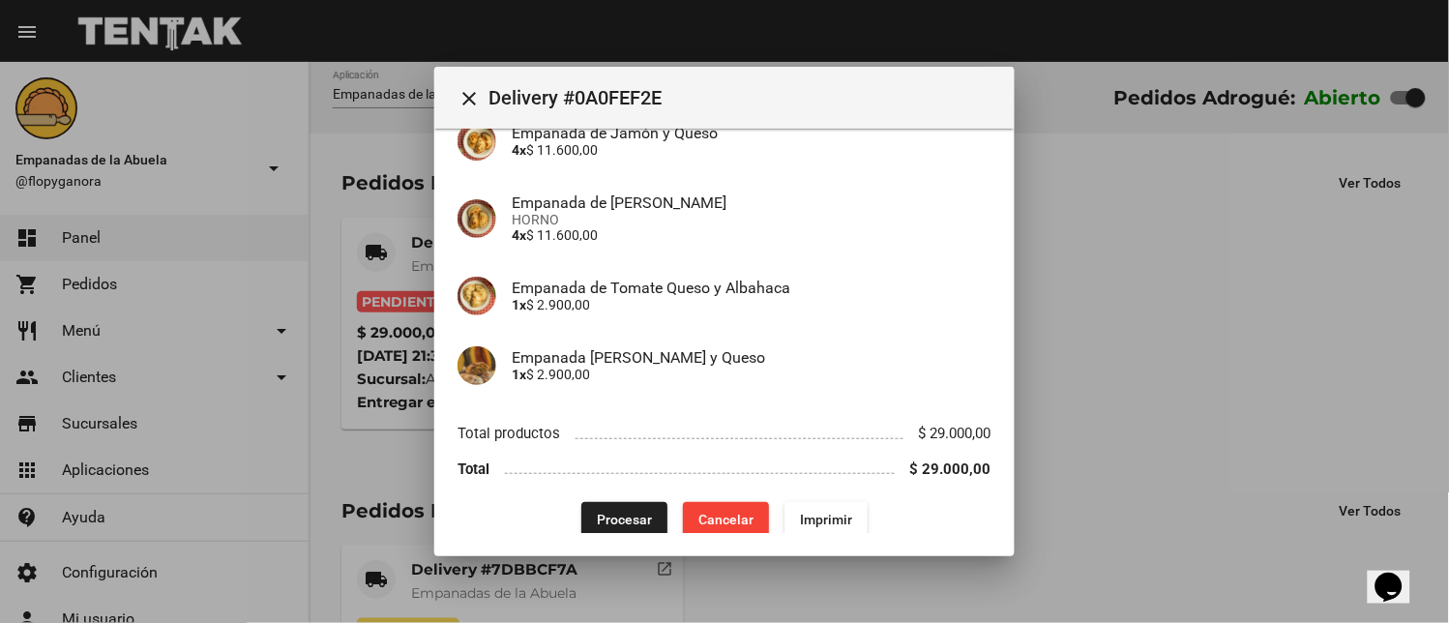
scroll to position [203, 0]
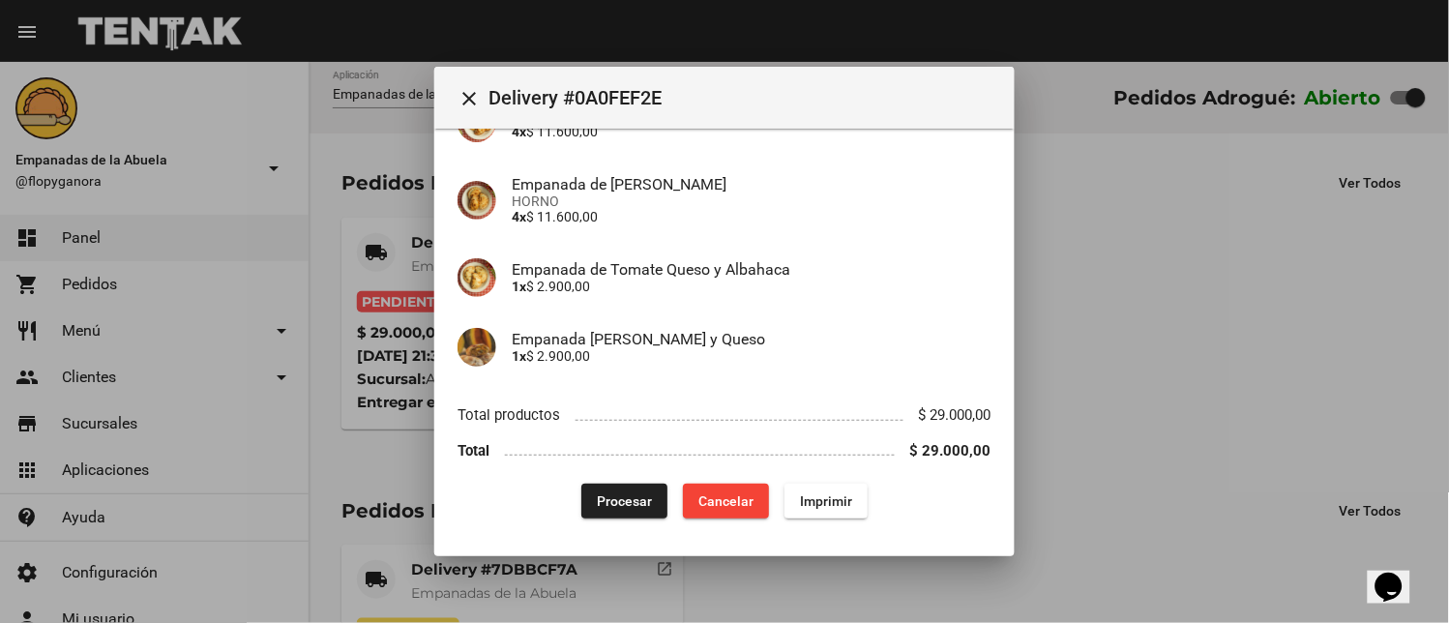
click at [597, 503] on span "Procesar" at bounding box center [624, 500] width 55 height 15
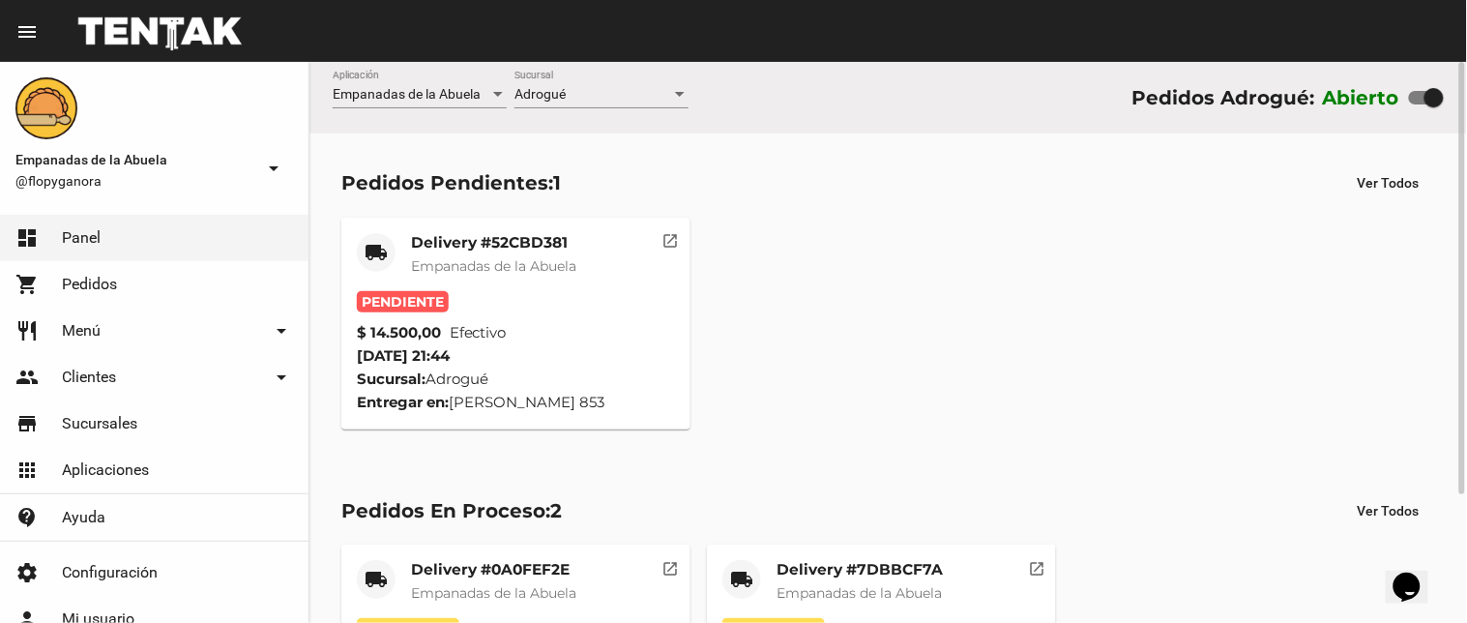
click at [522, 249] on mat-card-title "Delivery #52CBD381" at bounding box center [493, 242] width 165 height 19
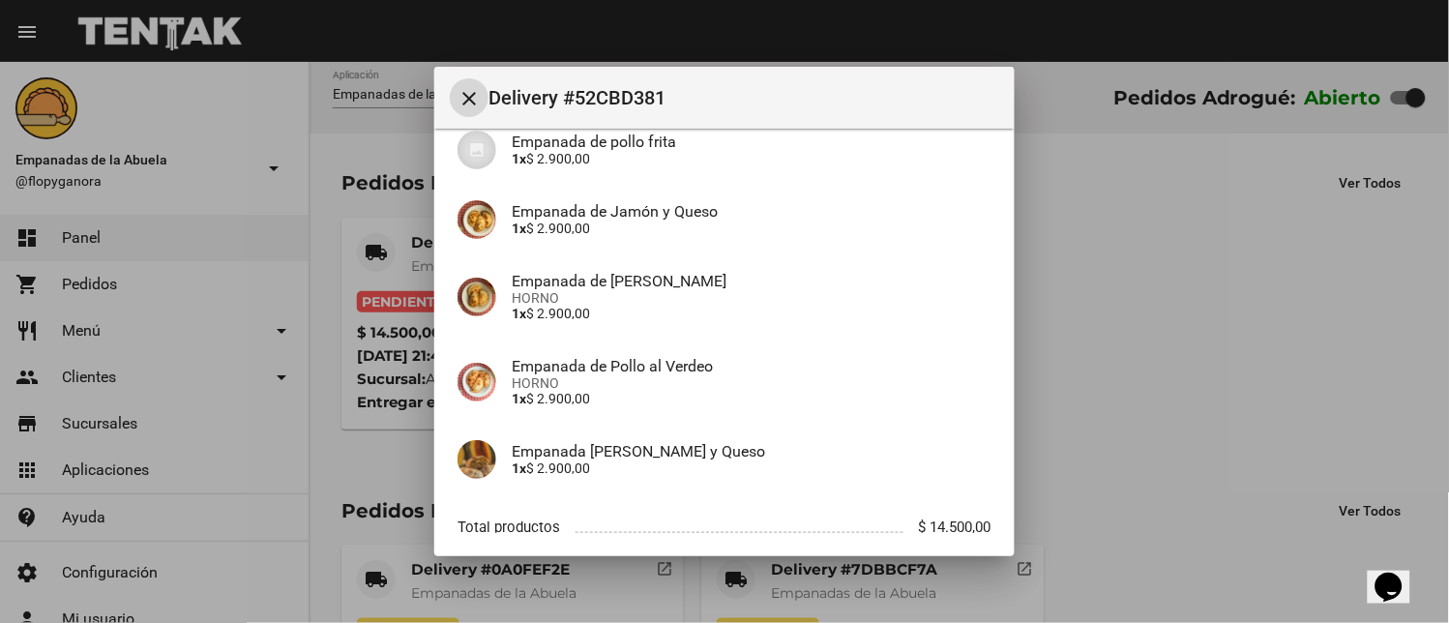
scroll to position [326, 0]
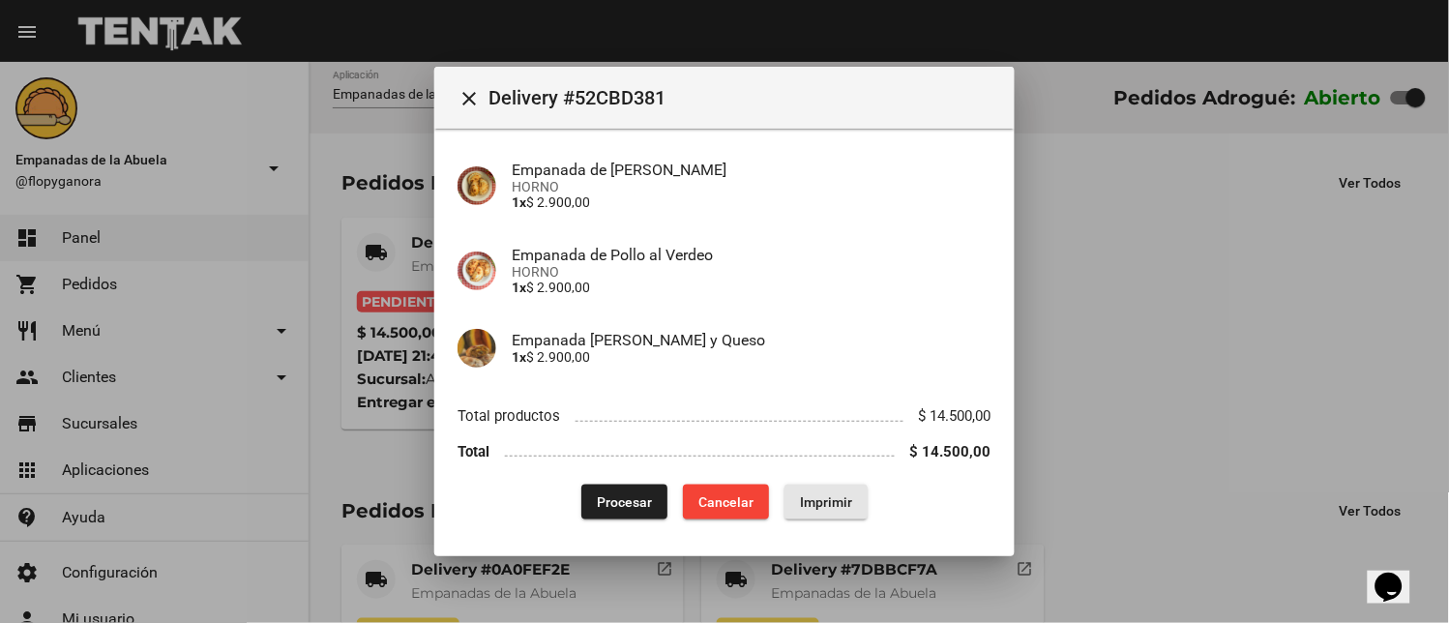
click at [835, 501] on span "Imprimir" at bounding box center [826, 501] width 52 height 15
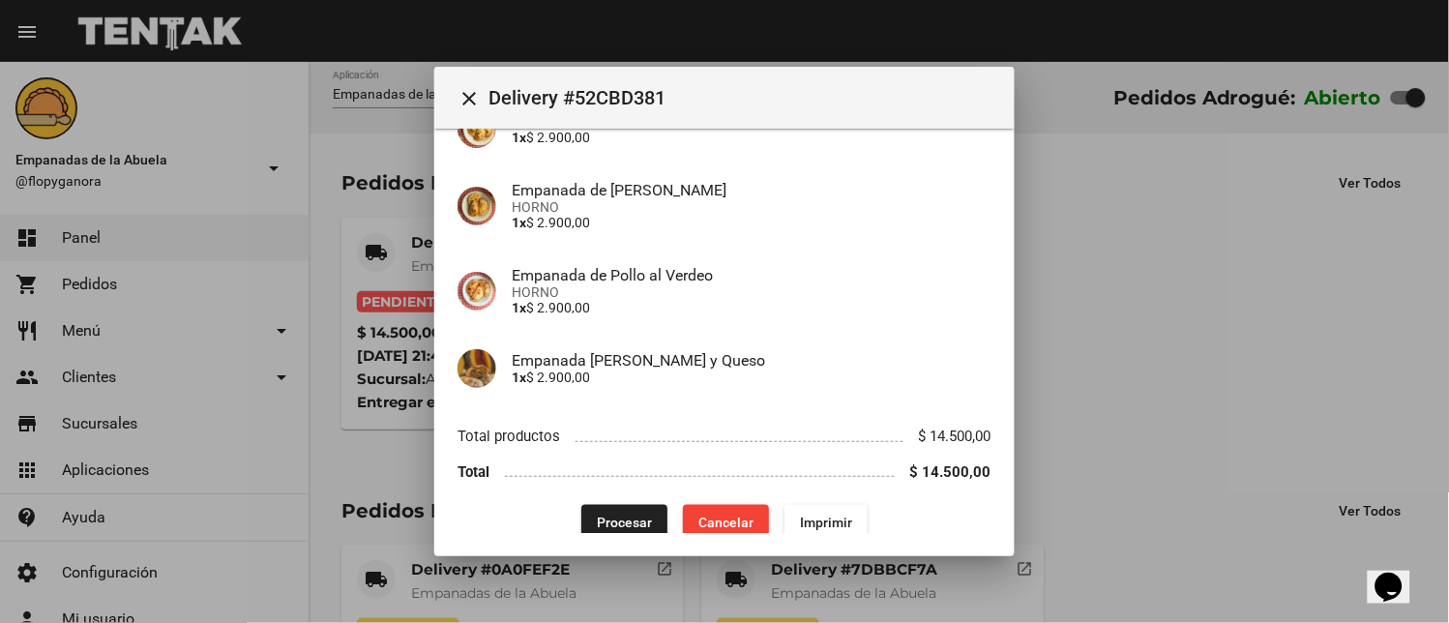
scroll to position [326, 0]
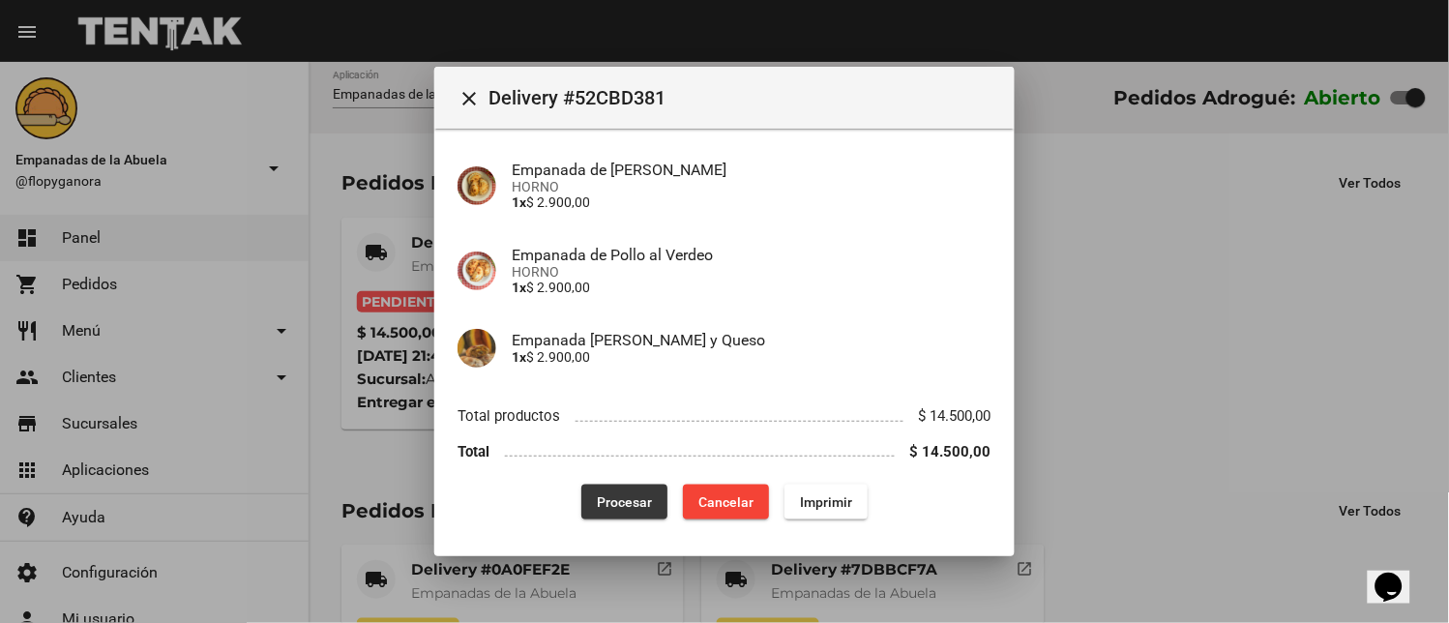
click at [644, 506] on button "Procesar" at bounding box center [624, 502] width 86 height 35
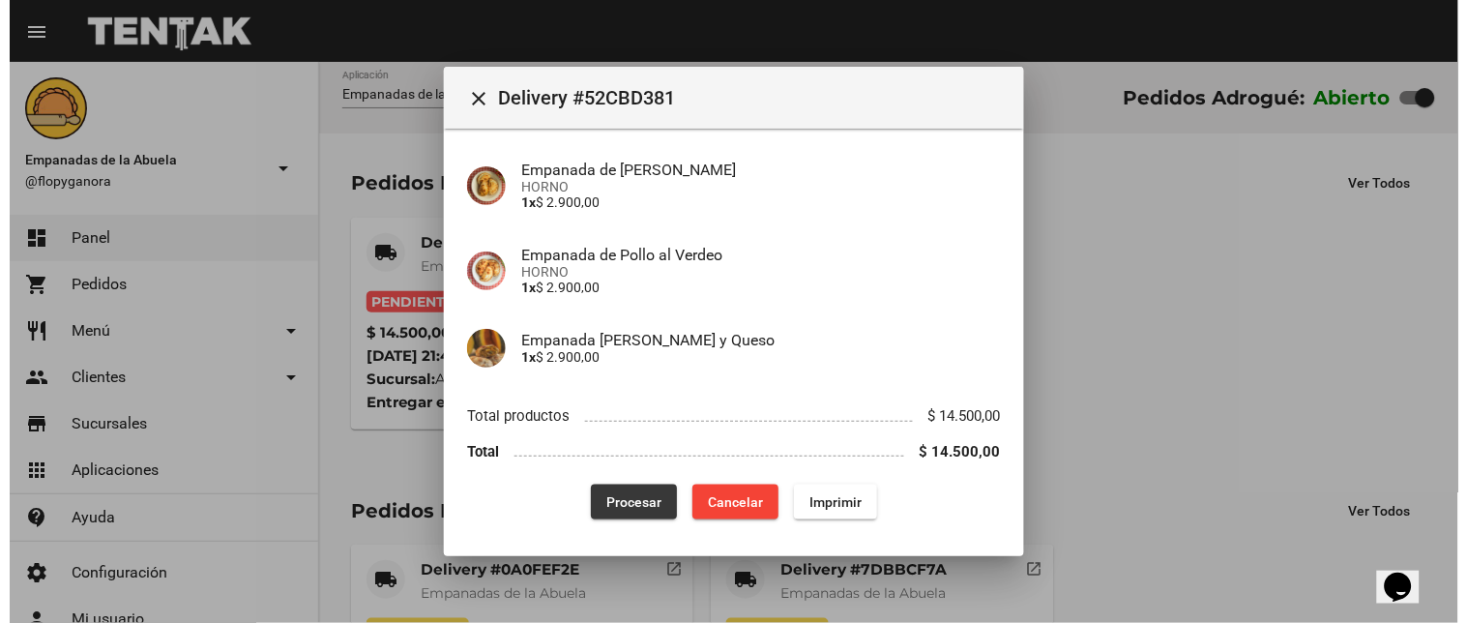
scroll to position [0, 0]
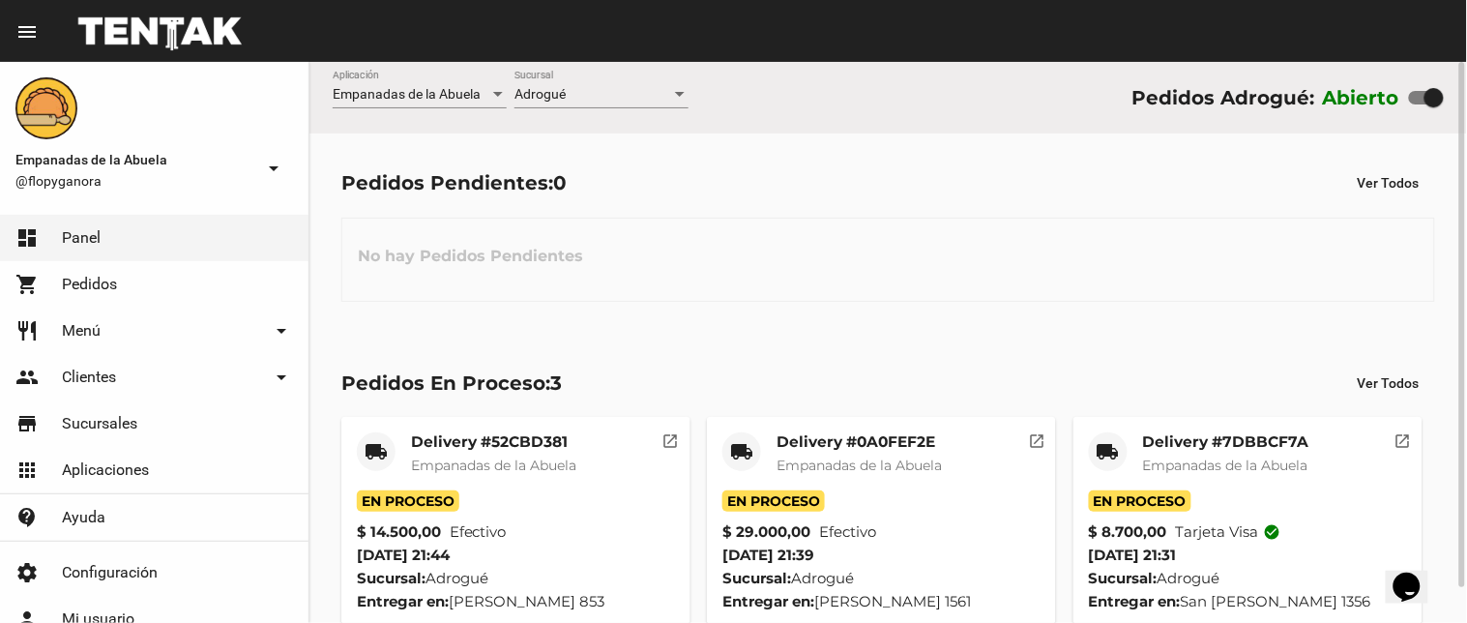
click at [595, 81] on div "Adrogué Sucursal" at bounding box center [602, 90] width 174 height 38
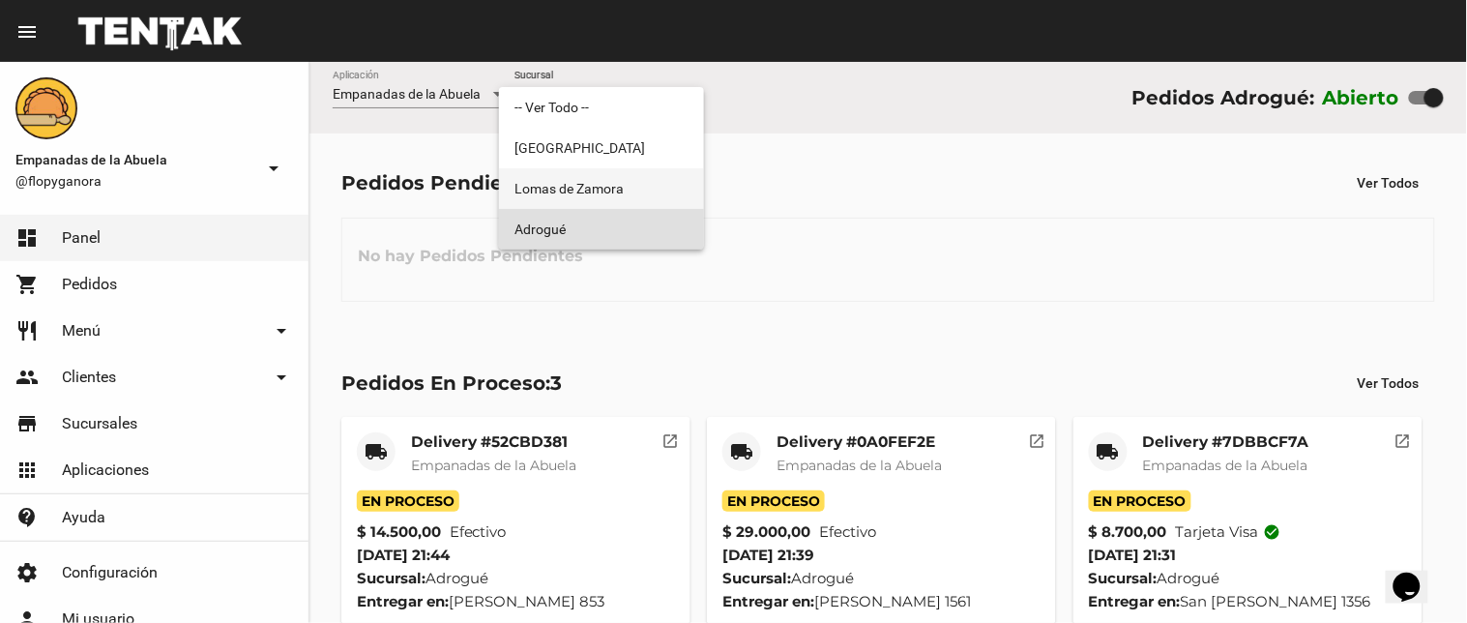
click at [565, 194] on span "Lomas de Zamora" at bounding box center [602, 188] width 174 height 41
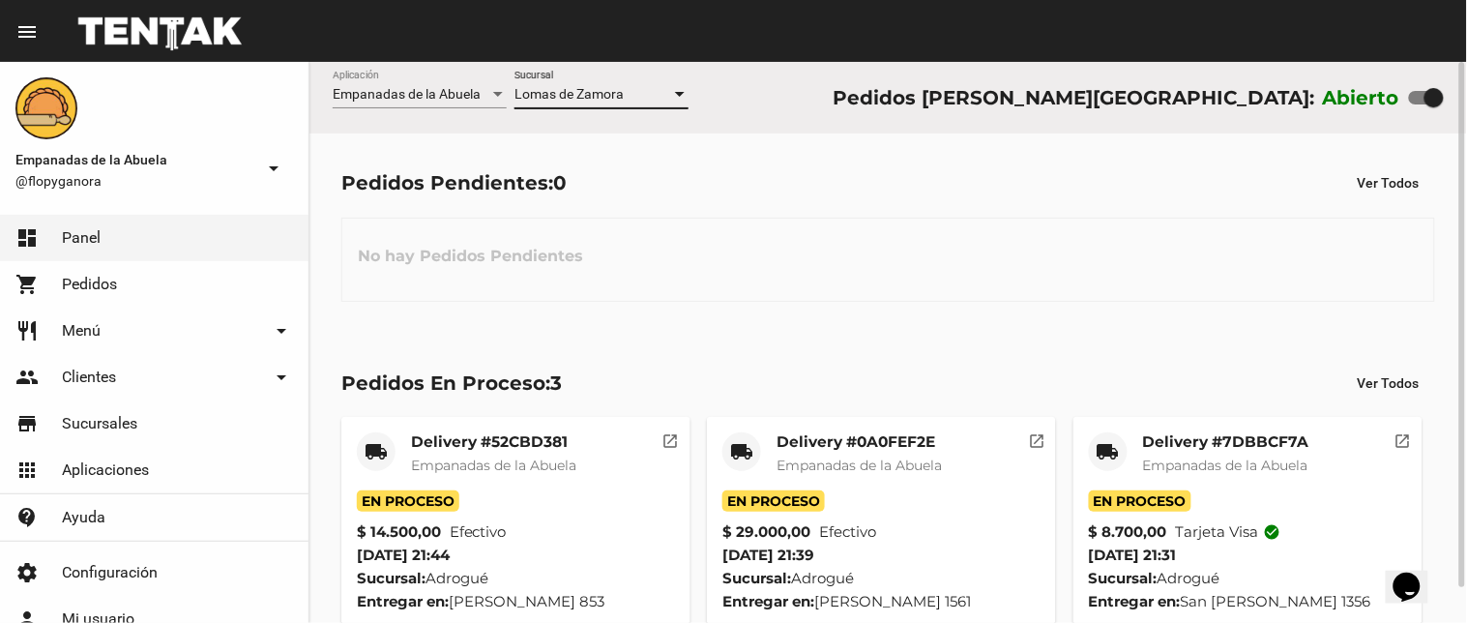
click at [583, 95] on span "Lomas de Zamora" at bounding box center [569, 93] width 109 height 15
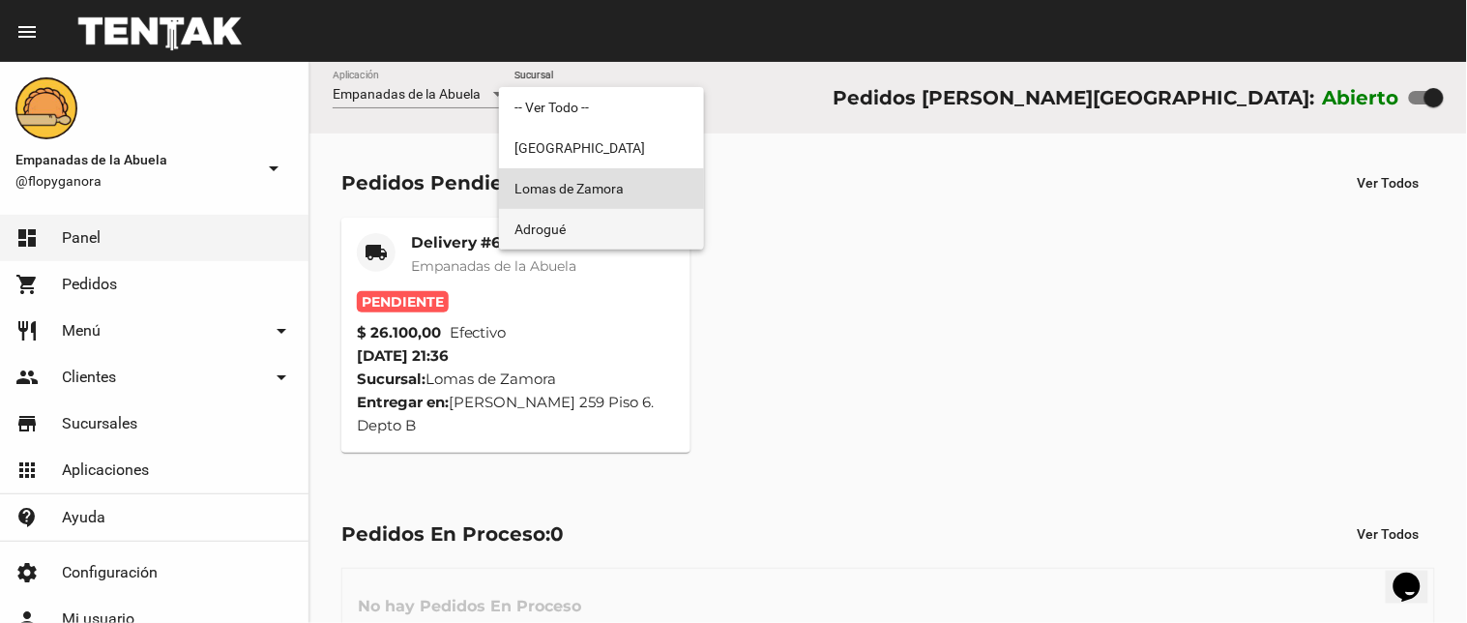
click at [545, 234] on span "Adrogué" at bounding box center [602, 229] width 174 height 41
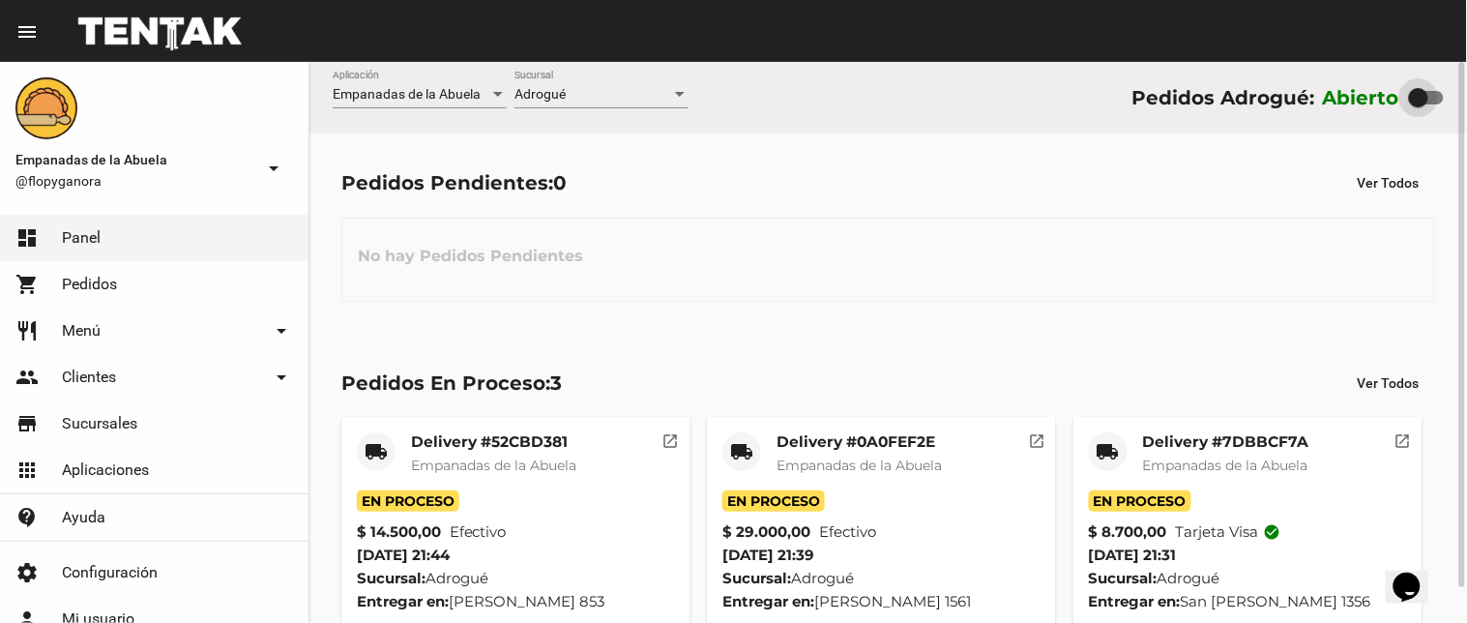
drag, startPoint x: 1439, startPoint y: 97, endPoint x: 1095, endPoint y: 149, distance: 348.3
click at [1371, 107] on div "Abierto" at bounding box center [1383, 97] width 121 height 31
checkbox input "false"
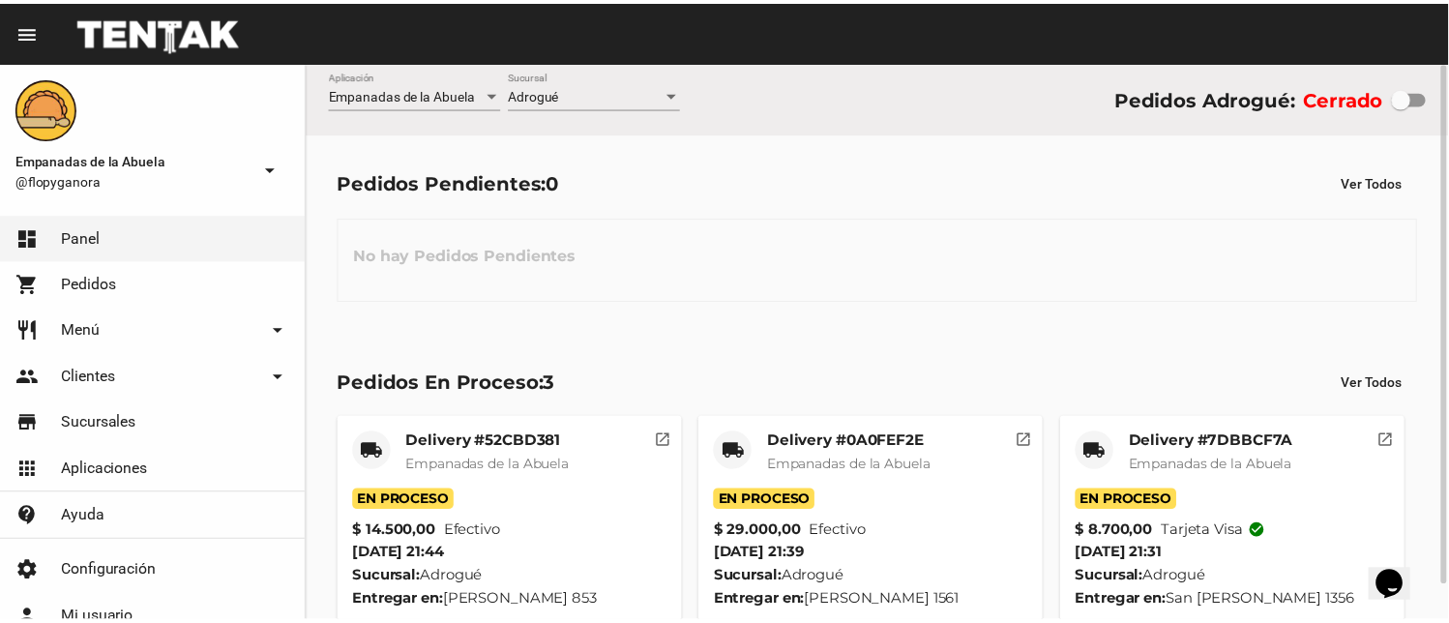
scroll to position [37, 0]
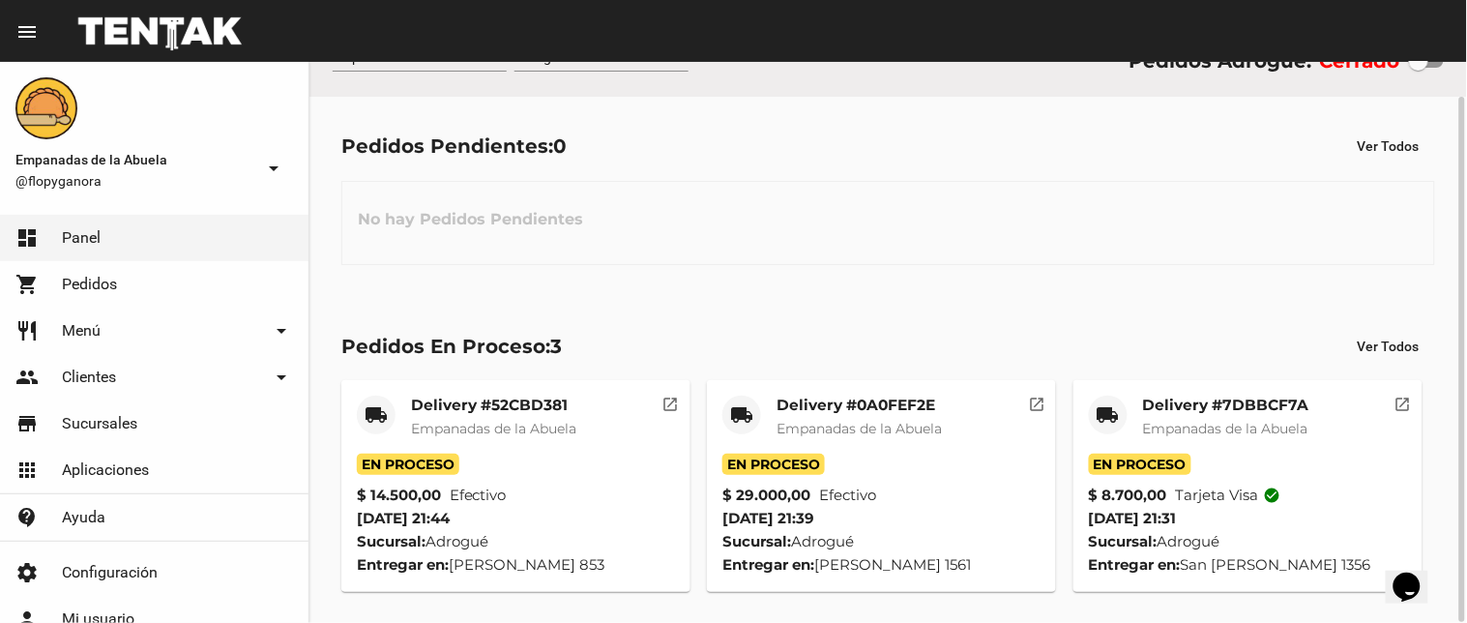
click at [1125, 408] on div "local_shipping" at bounding box center [1108, 415] width 39 height 39
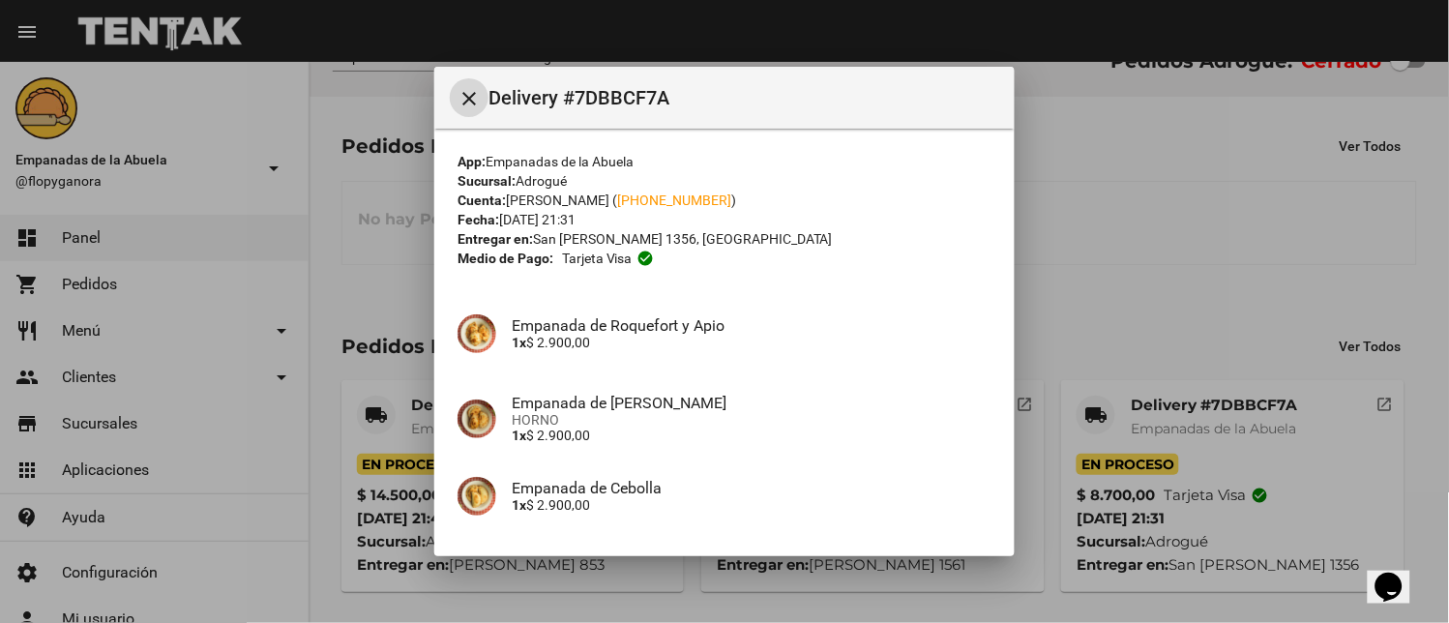
scroll to position [149, 0]
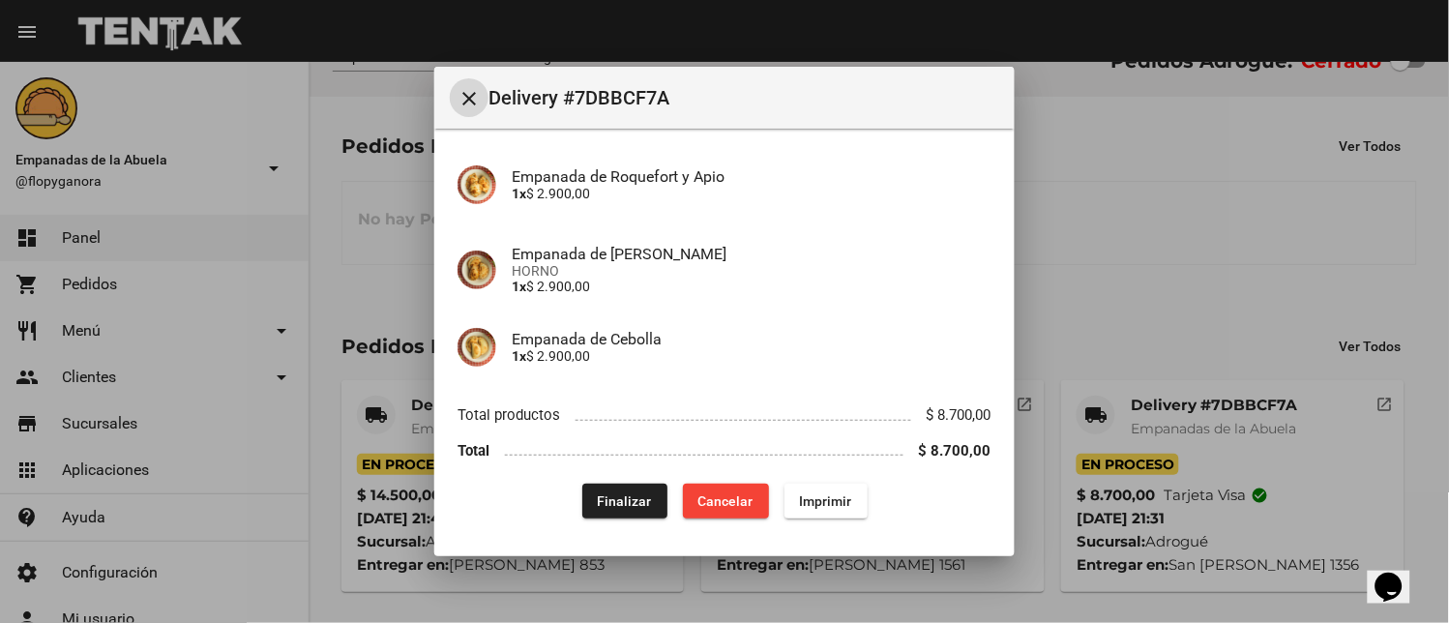
click at [467, 94] on mat-icon "close" at bounding box center [469, 98] width 23 height 23
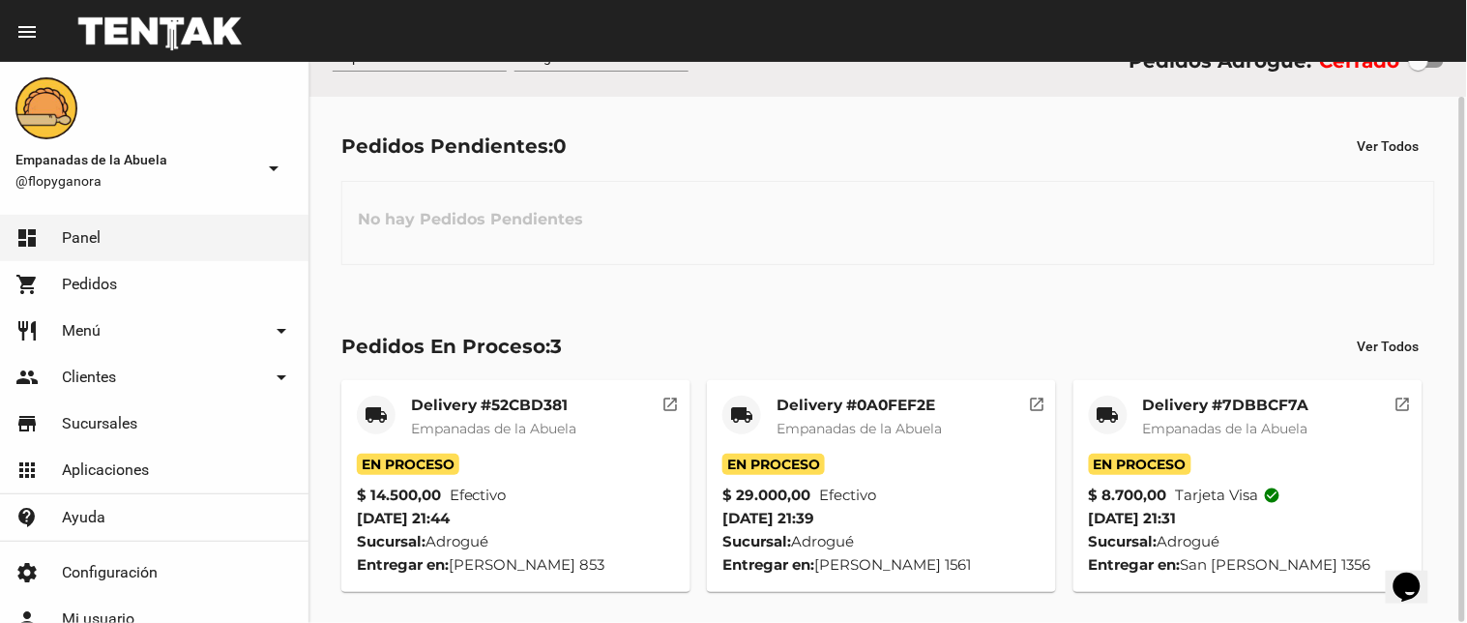
click at [1117, 402] on div "local_shipping" at bounding box center [1108, 415] width 39 height 39
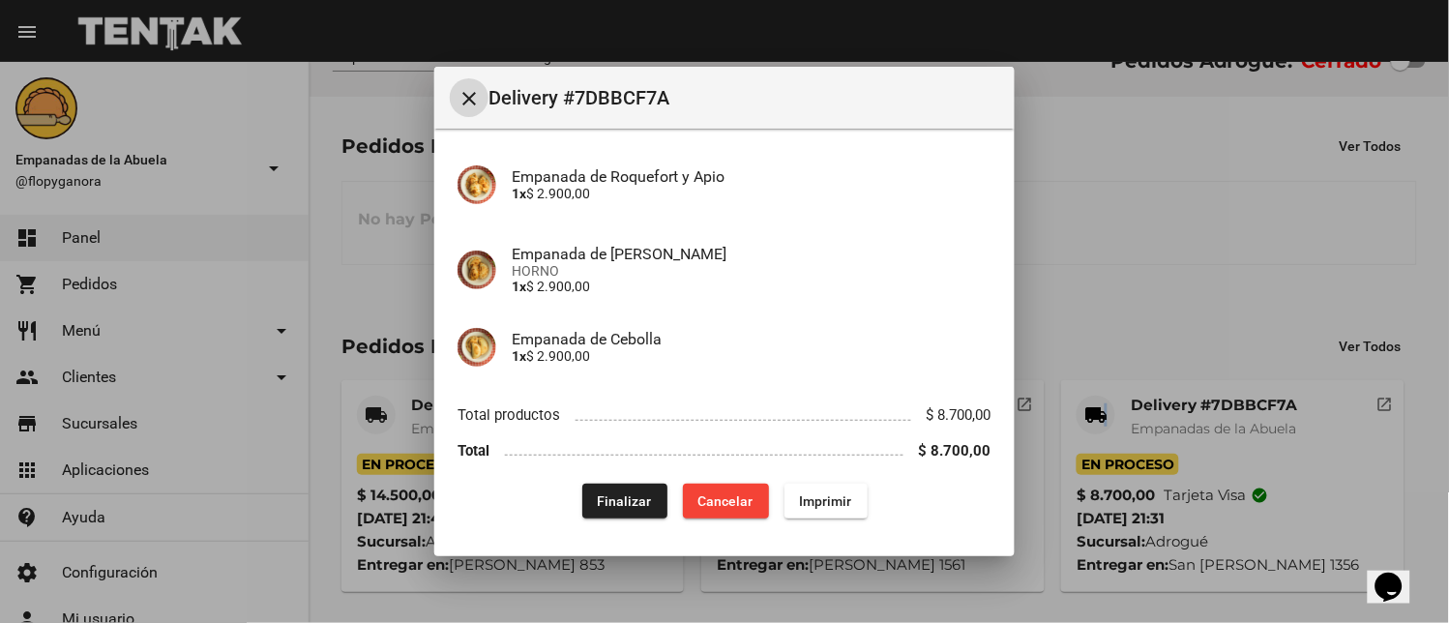
click at [615, 500] on span "Finalizar" at bounding box center [625, 500] width 54 height 15
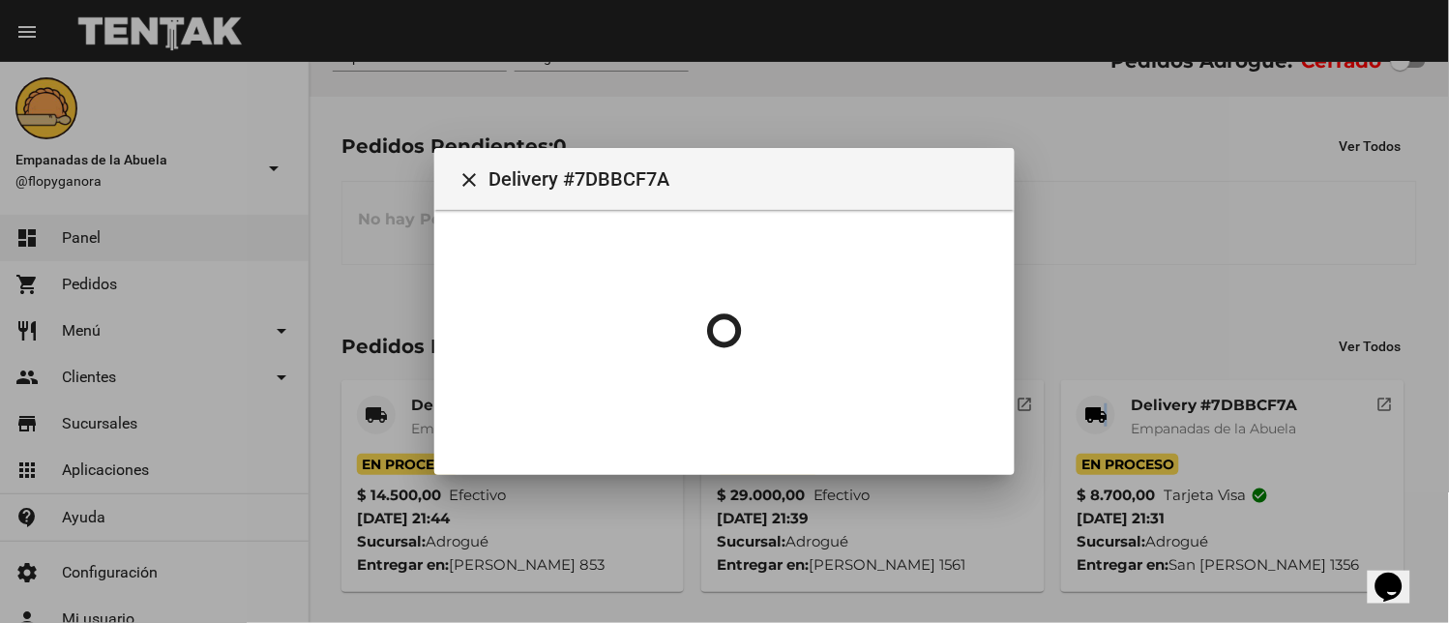
scroll to position [0, 0]
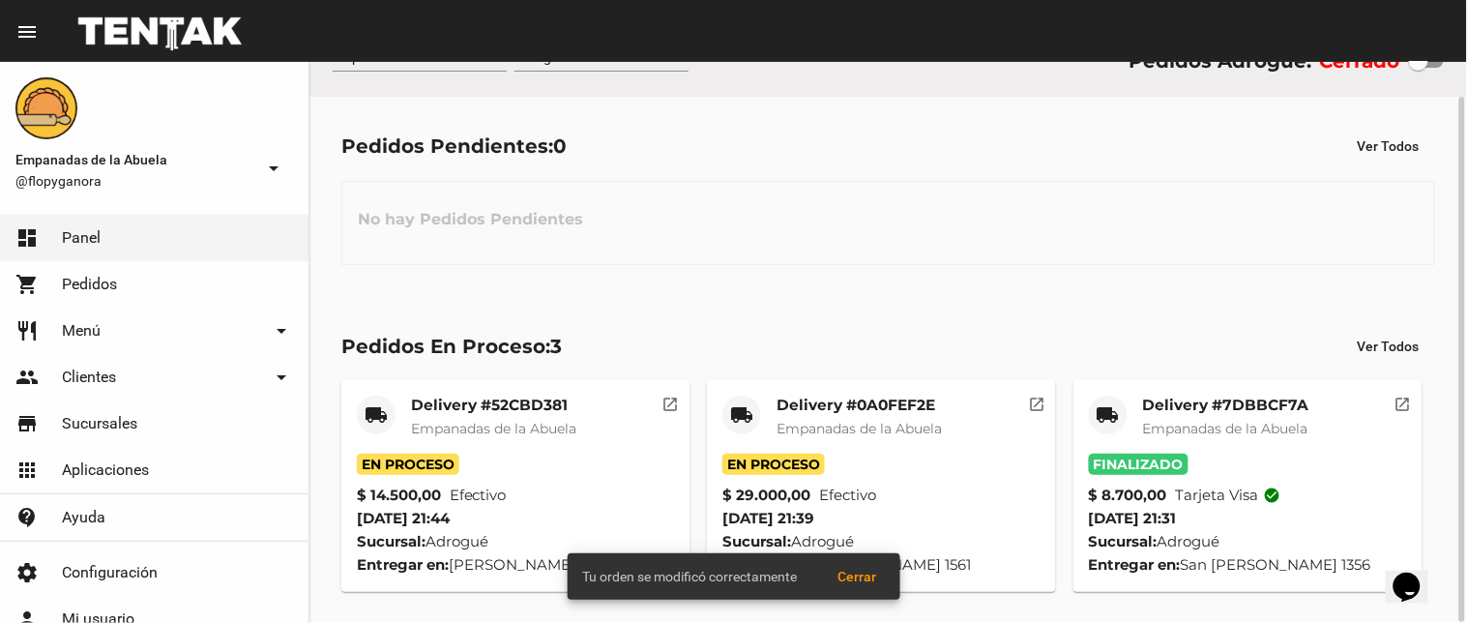
click at [373, 411] on mat-icon "local_shipping" at bounding box center [376, 414] width 23 height 23
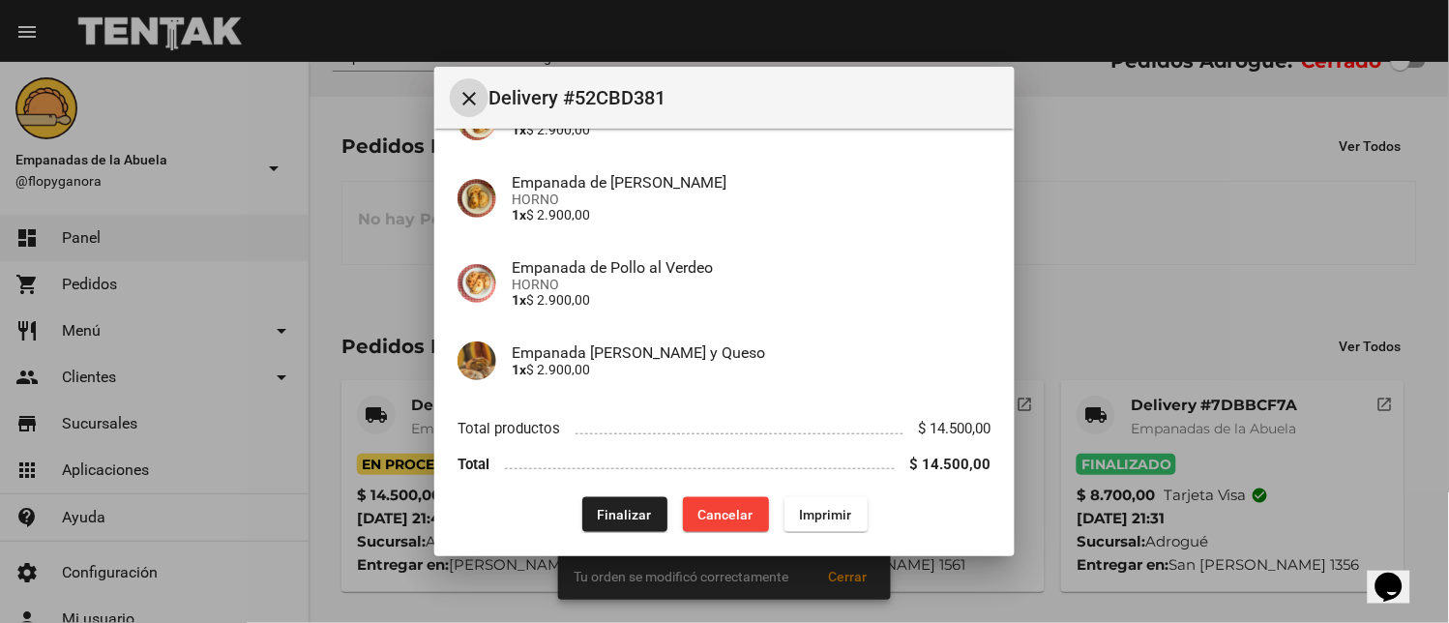
scroll to position [326, 0]
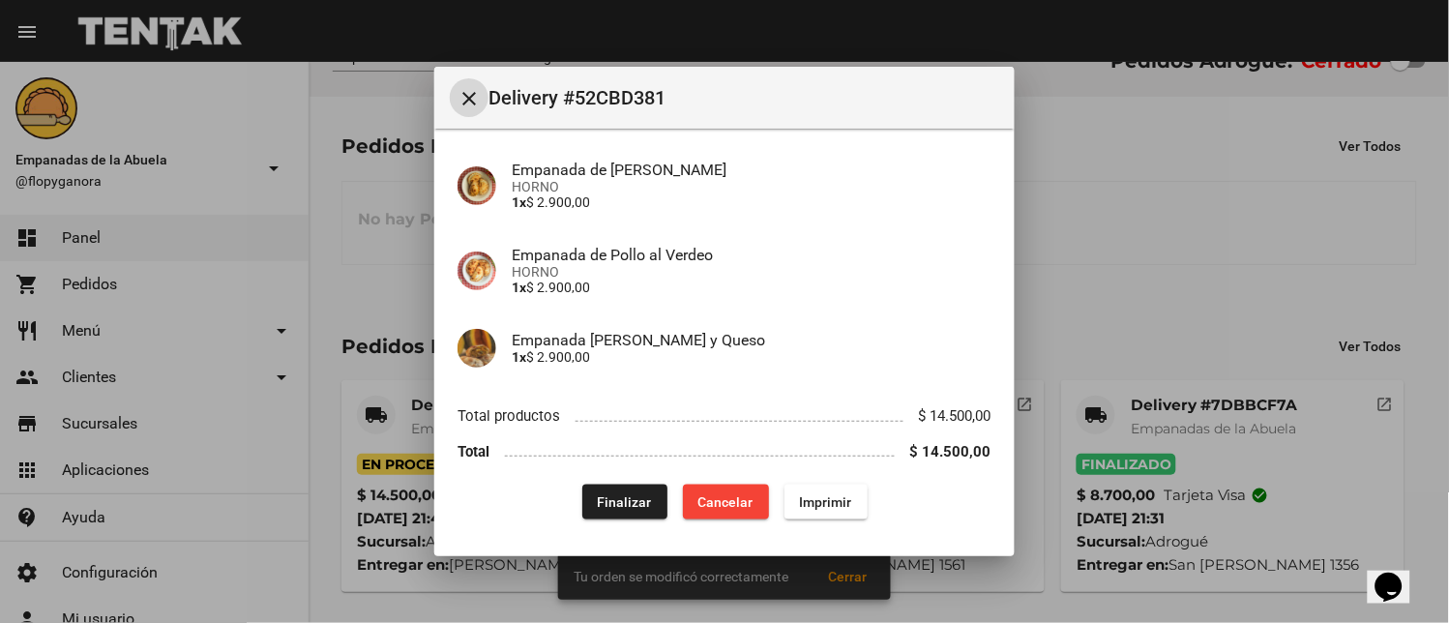
click at [607, 496] on span "Finalizar" at bounding box center [625, 501] width 54 height 15
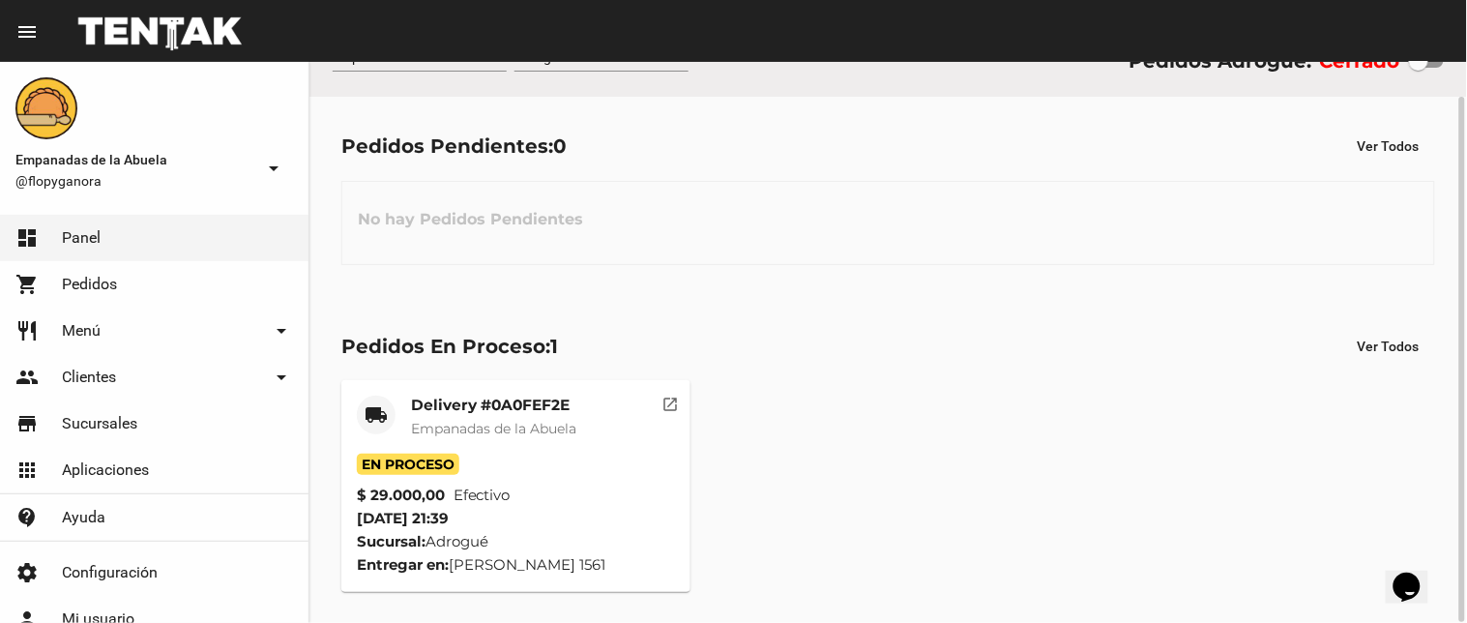
click at [377, 419] on mat-icon "local_shipping" at bounding box center [376, 414] width 23 height 23
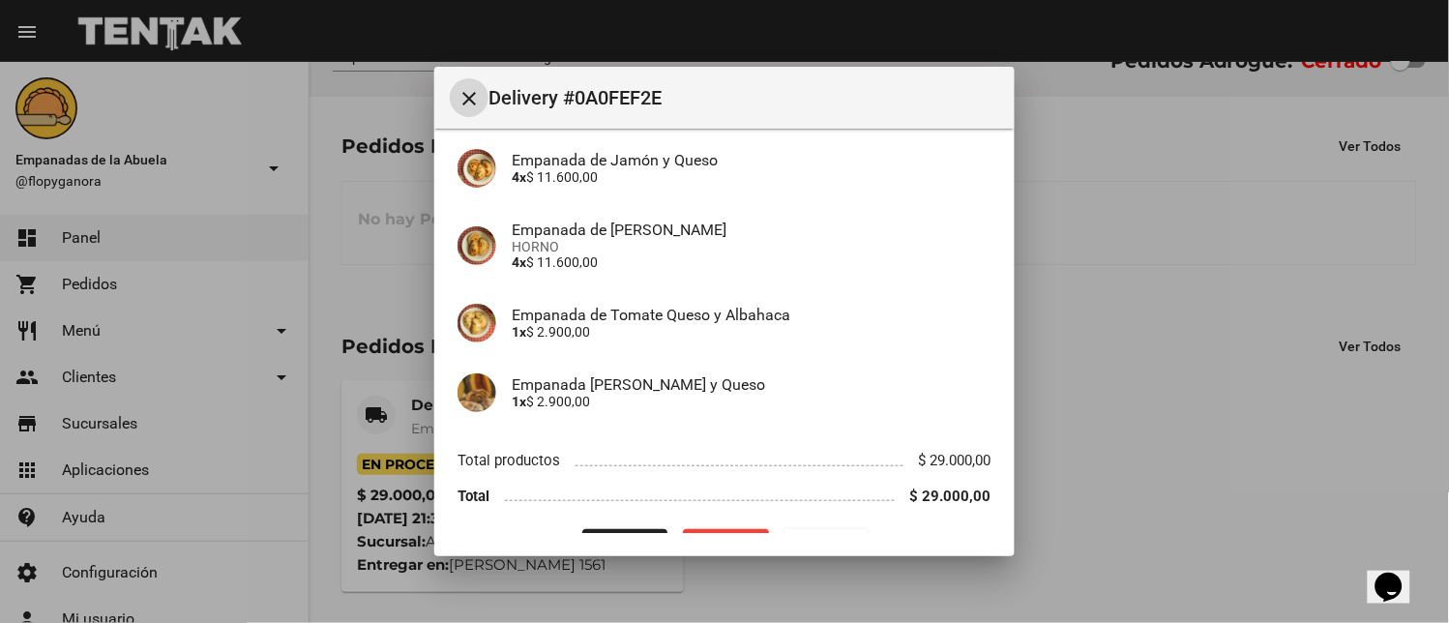
scroll to position [203, 0]
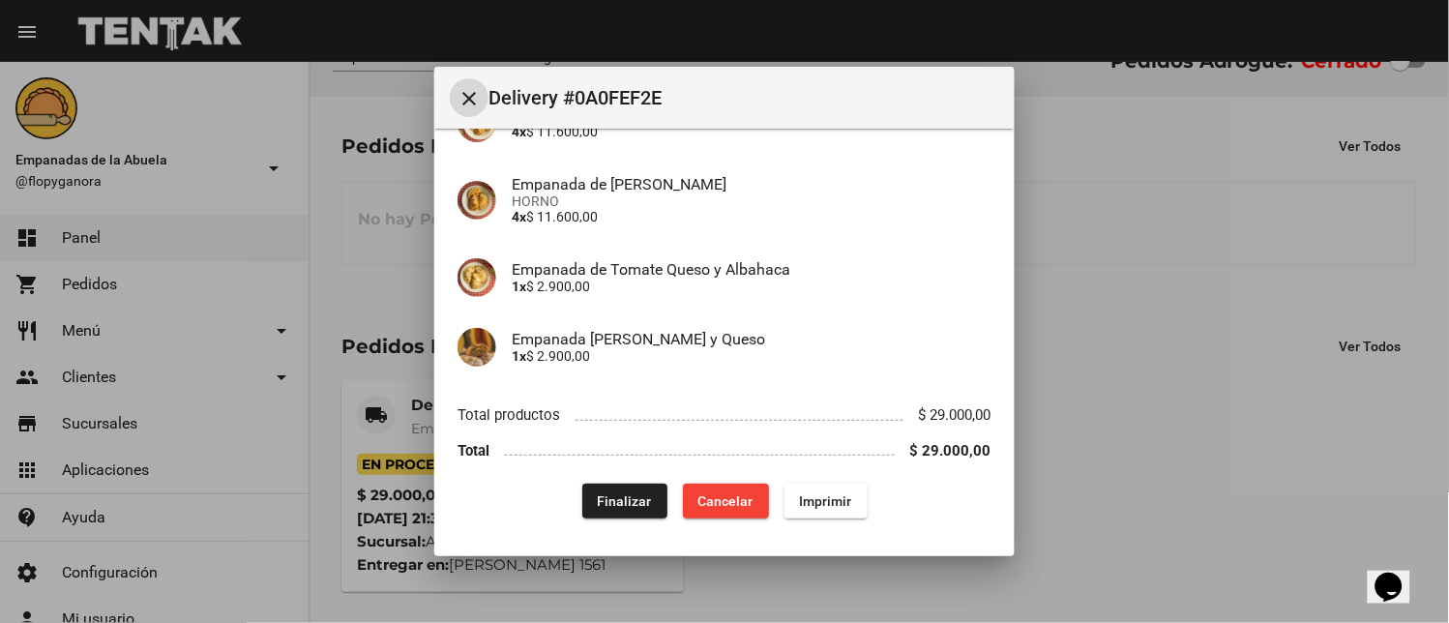
click at [623, 504] on span "Finalizar" at bounding box center [625, 500] width 54 height 15
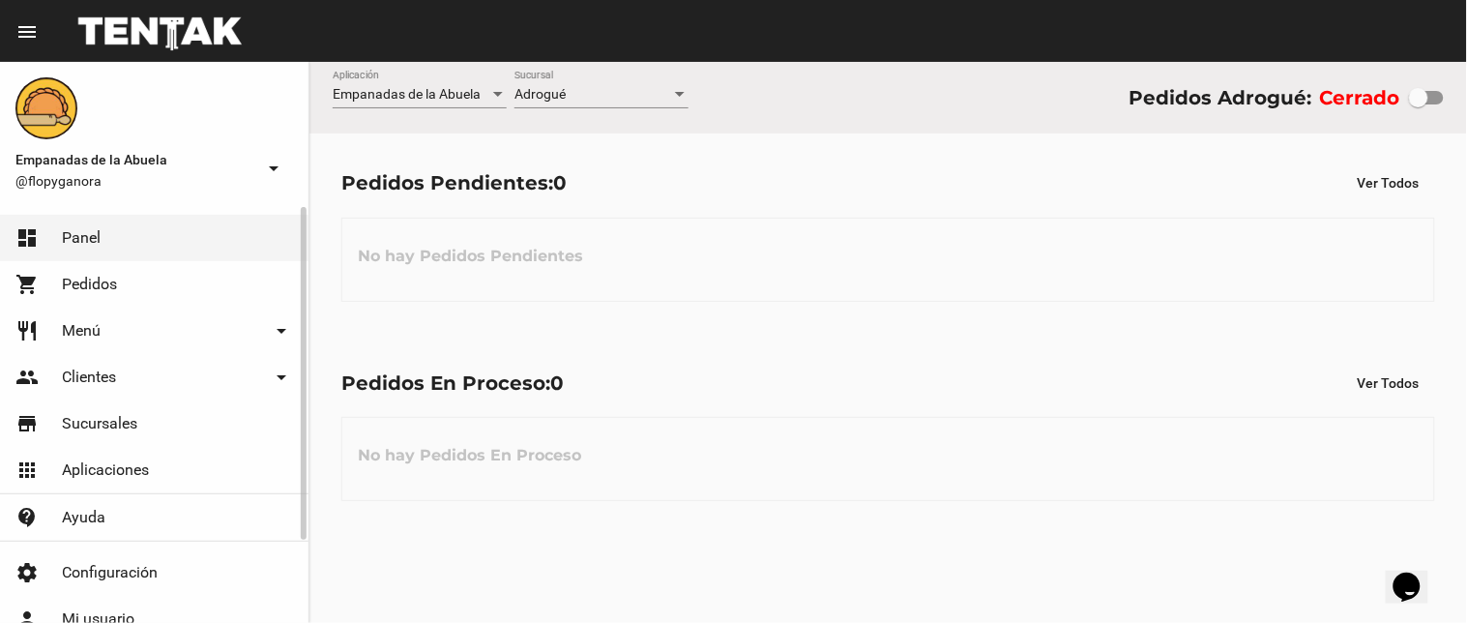
scroll to position [102, 0]
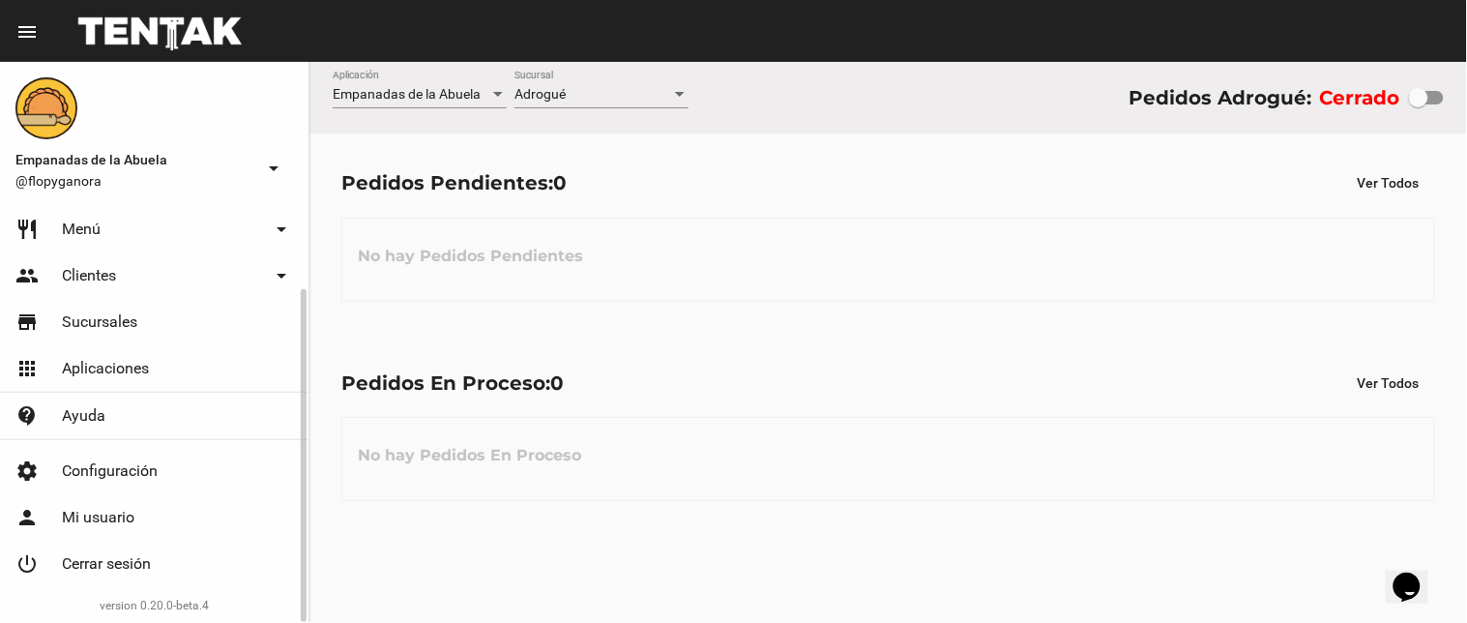
click at [190, 547] on link "power_settings_new Cerrar sesión" at bounding box center [154, 564] width 309 height 46
